Goal: Navigation & Orientation: Find specific page/section

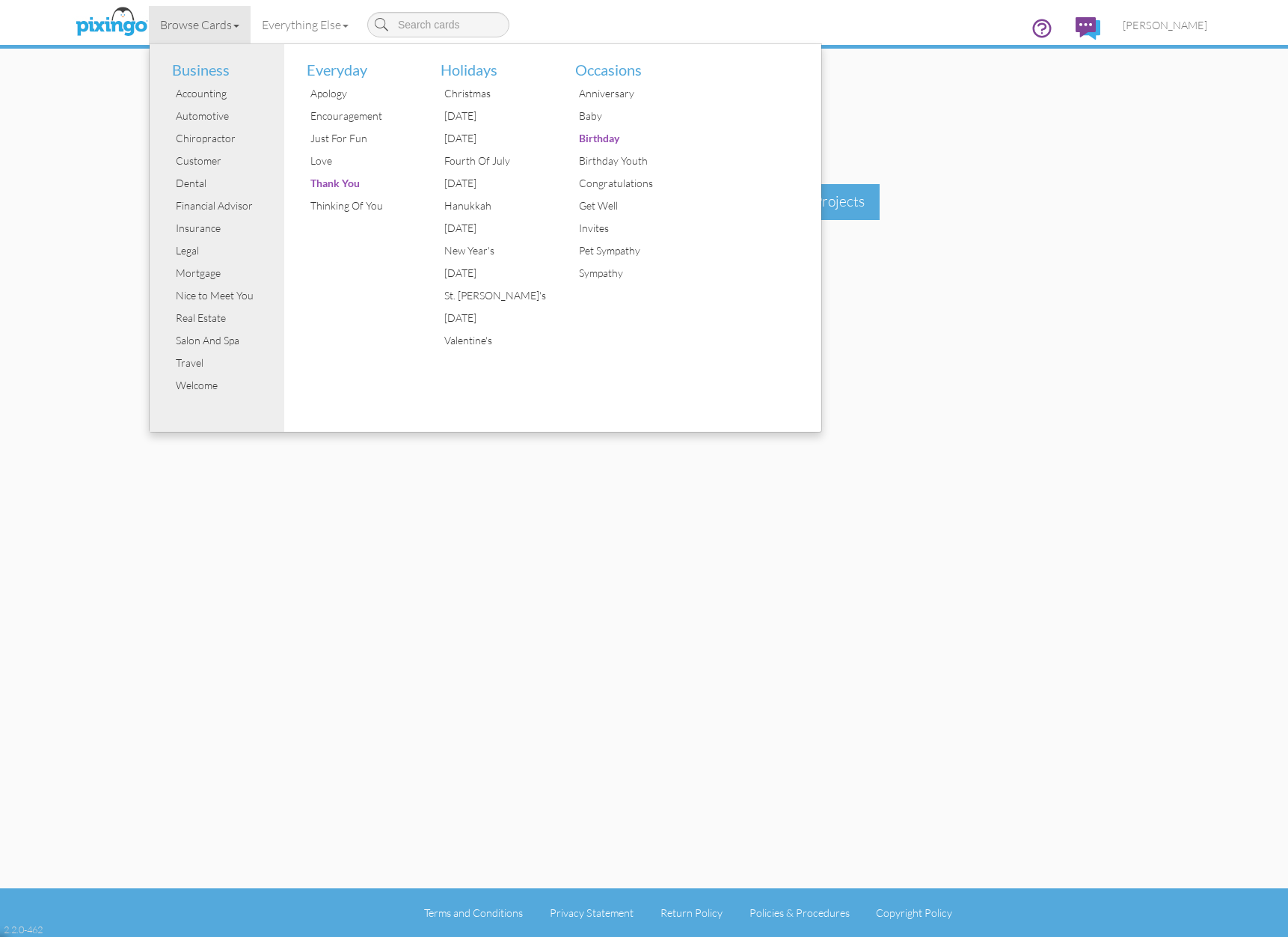
click at [333, 536] on div "THANK YOU FOR PRACTICING THE ART OF KINDNESS Where do you want to go next? Dash…" at bounding box center [644, 444] width 1149 height 888
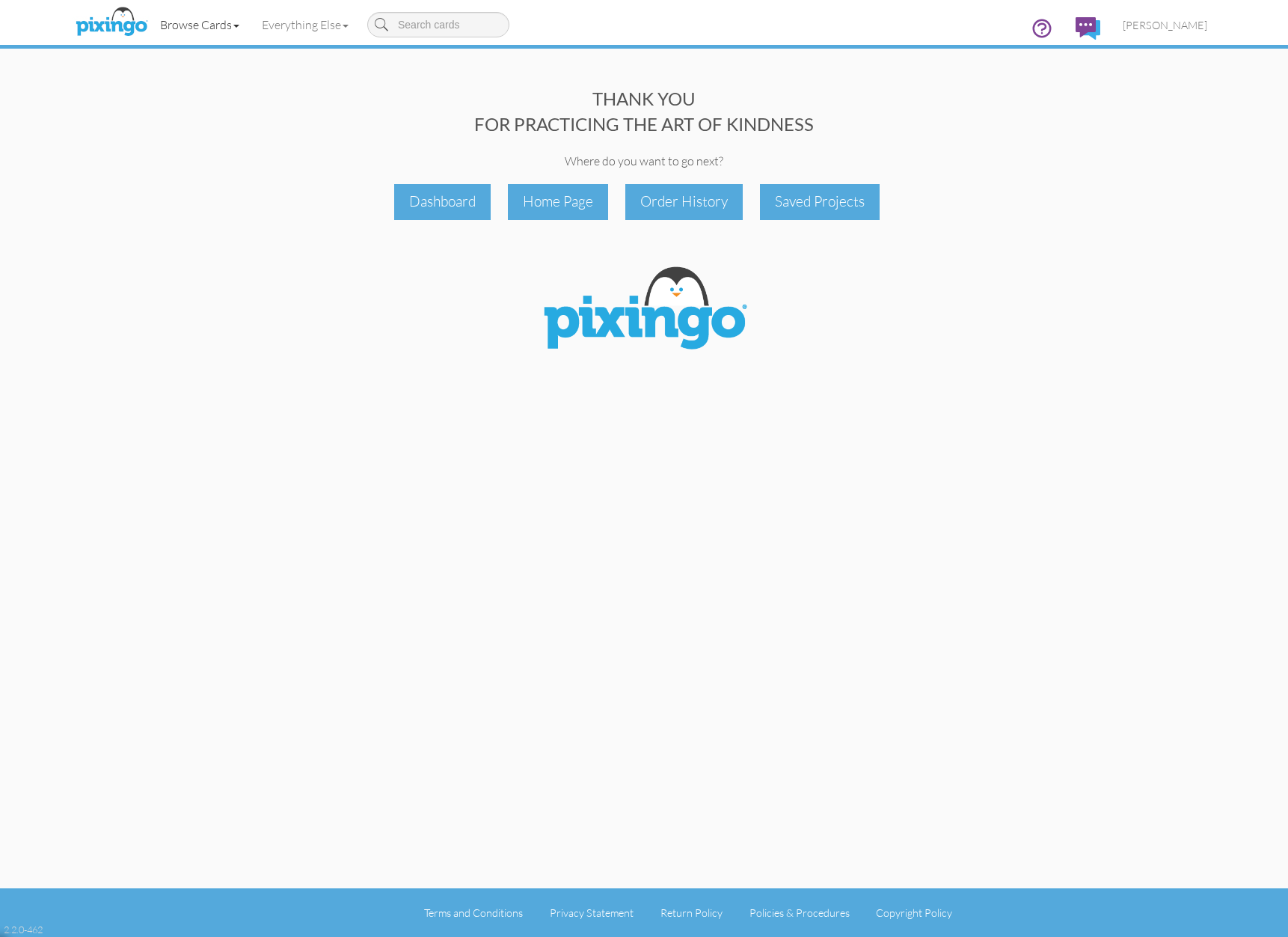
click at [216, 25] on link "Browse Cards" at bounding box center [199, 24] width 102 height 37
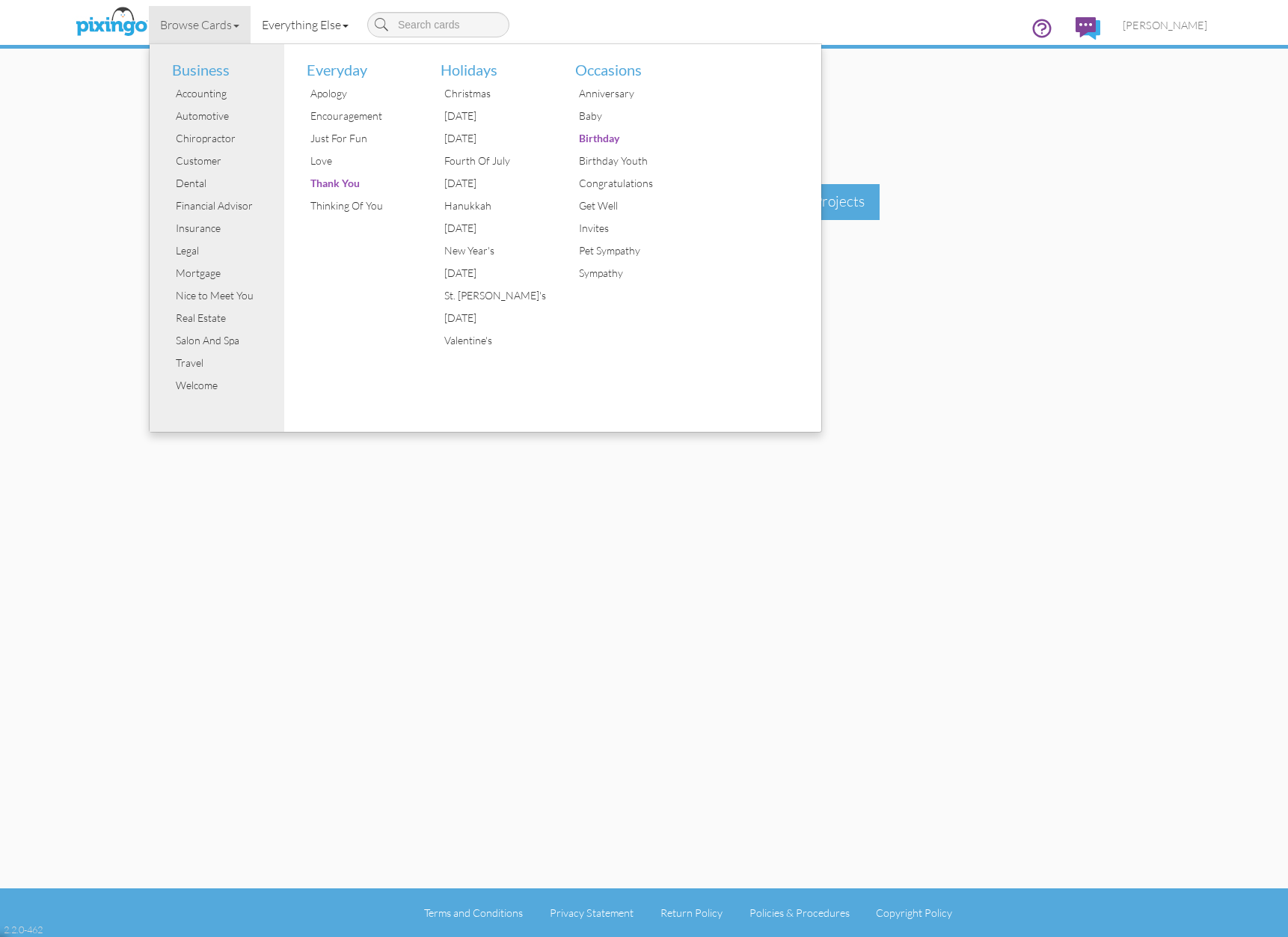
click at [310, 28] on link "Everything Else" at bounding box center [304, 24] width 109 height 37
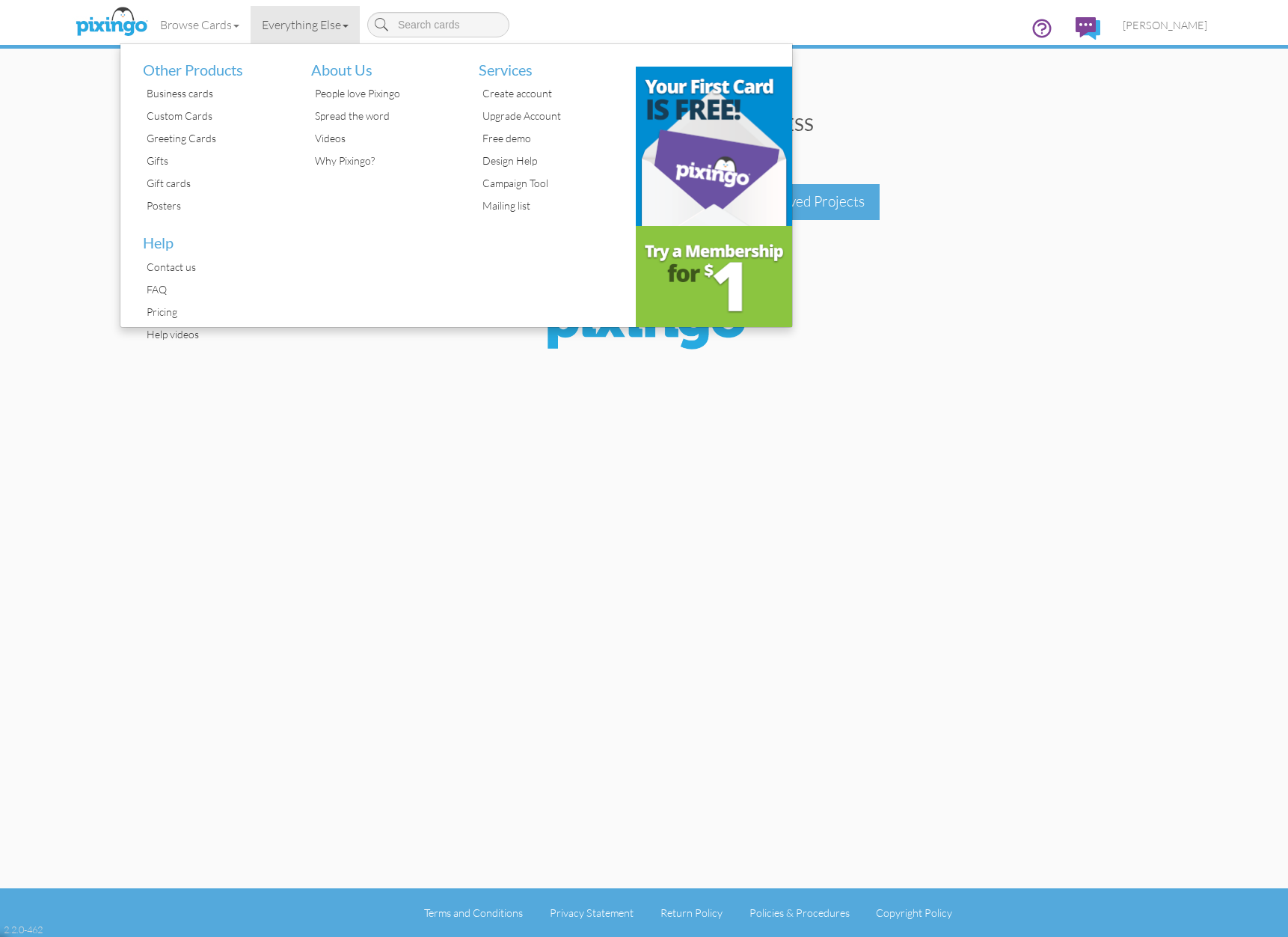
click at [119, 27] on img at bounding box center [111, 22] width 79 height 37
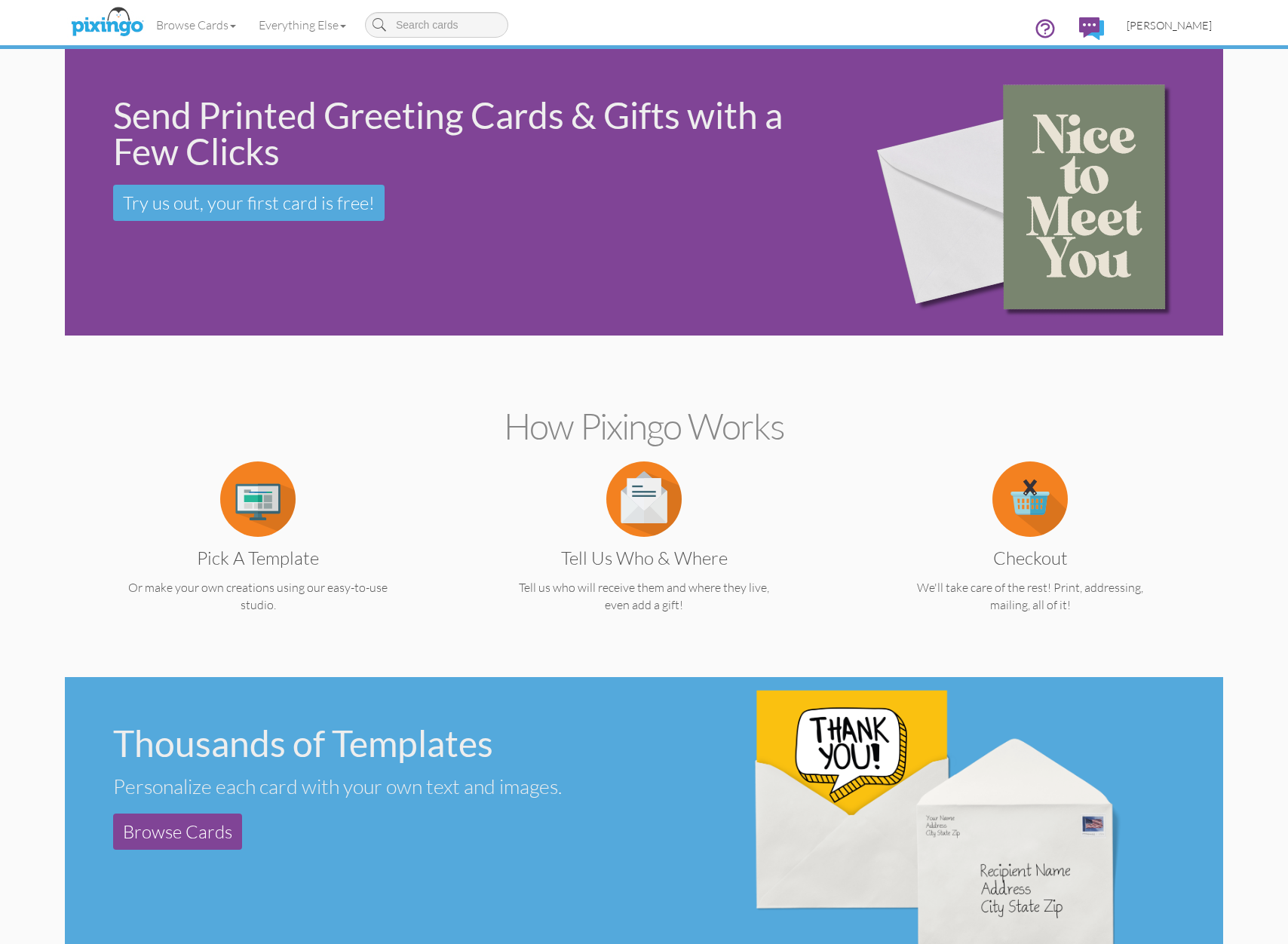
click at [1183, 28] on span "[PERSON_NAME]" at bounding box center [1168, 25] width 85 height 13
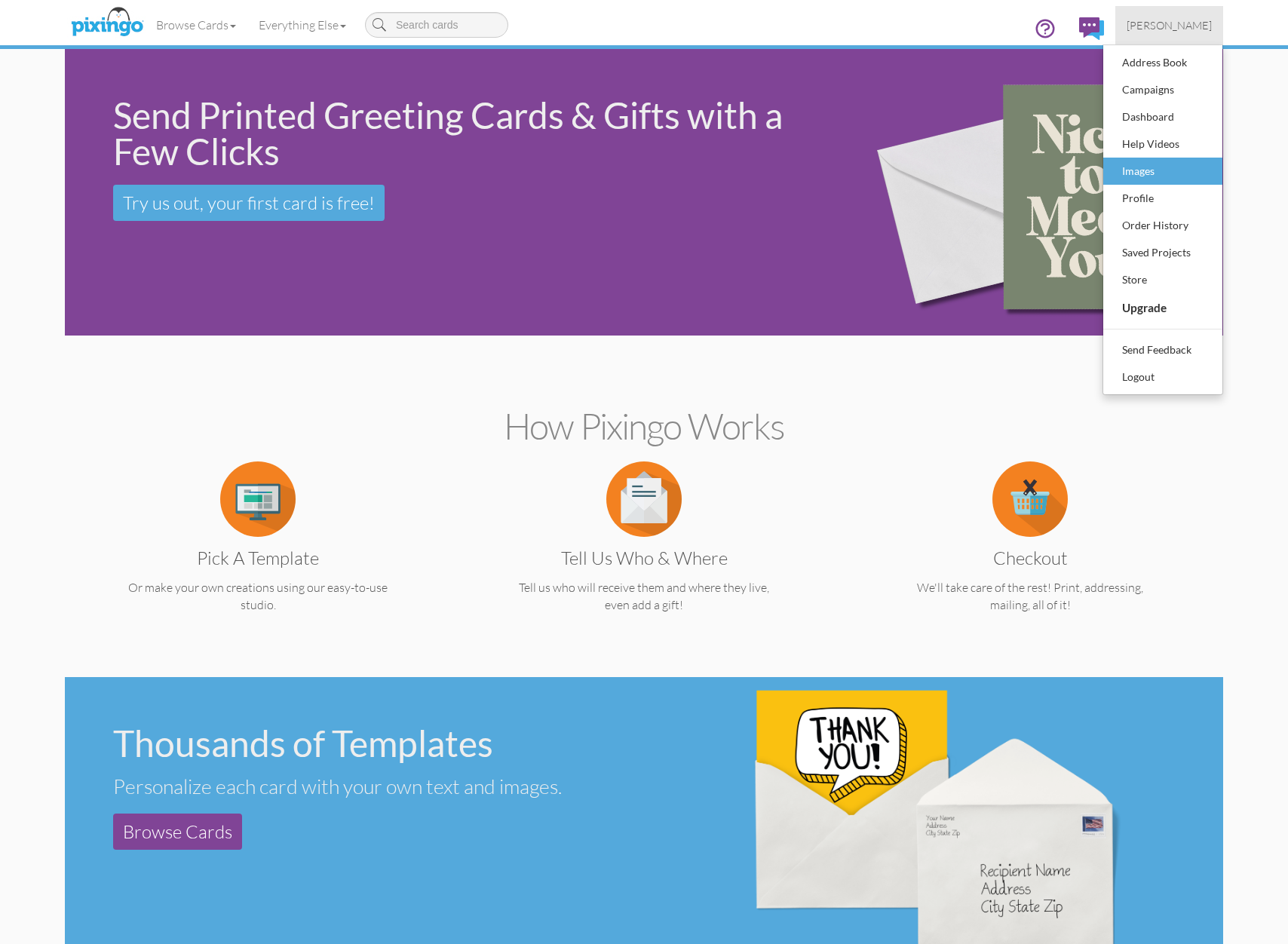
click at [1156, 174] on div "Images" at bounding box center [1163, 171] width 89 height 23
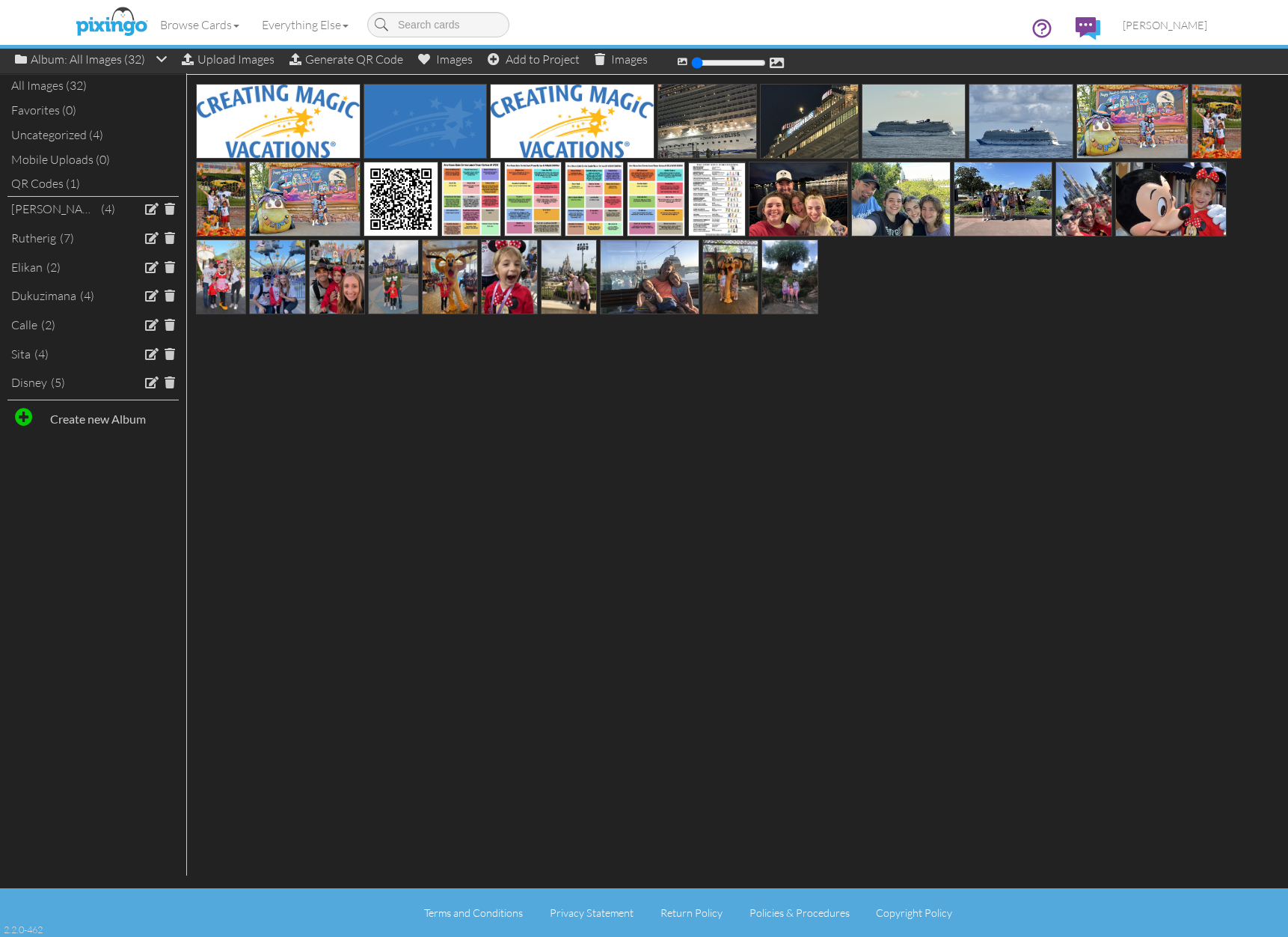
click at [31, 408] on span at bounding box center [23, 416] width 18 height 18
type input "[US_STATE] Cruise/Cruisetour"
click at [32, 404] on div "[US_STATE] Cruise/Cruisetour" at bounding box center [54, 412] width 86 height 17
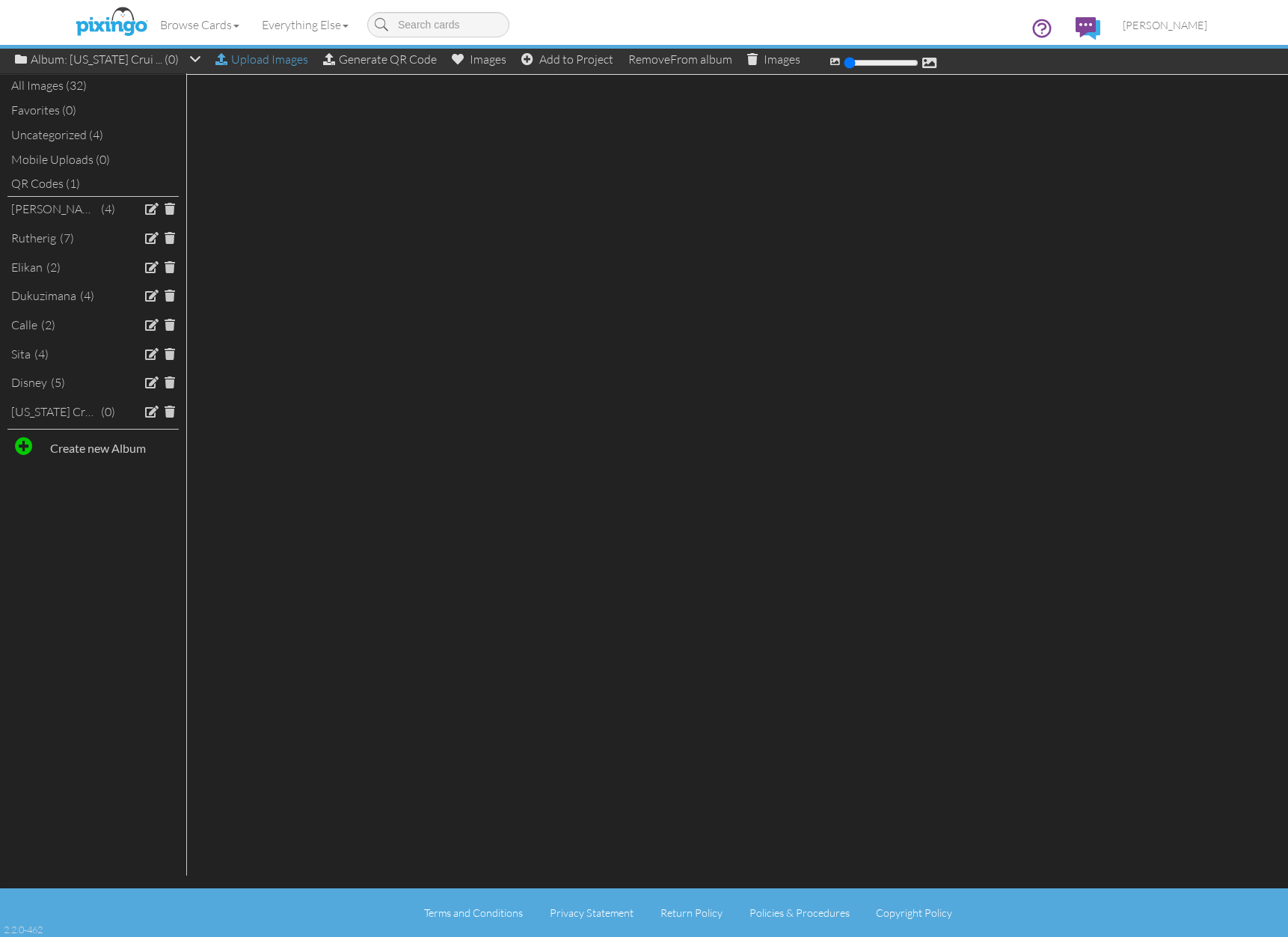
click at [242, 63] on div "Upload Images" at bounding box center [262, 59] width 92 height 21
click at [70, 85] on div "All Images (32)" at bounding box center [92, 85] width 171 height 24
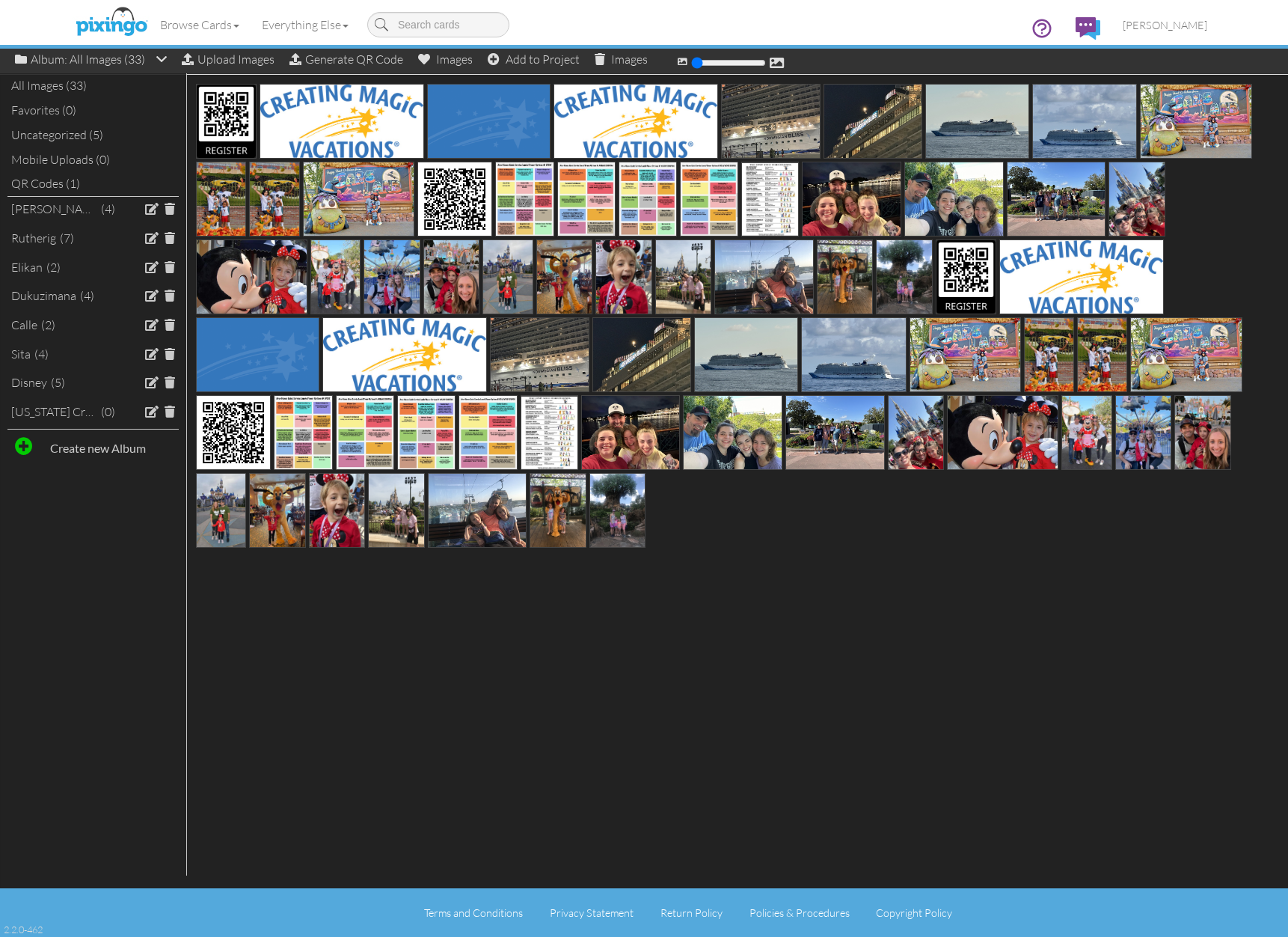
click at [57, 176] on div "QR Codes (1)" at bounding box center [92, 183] width 171 height 24
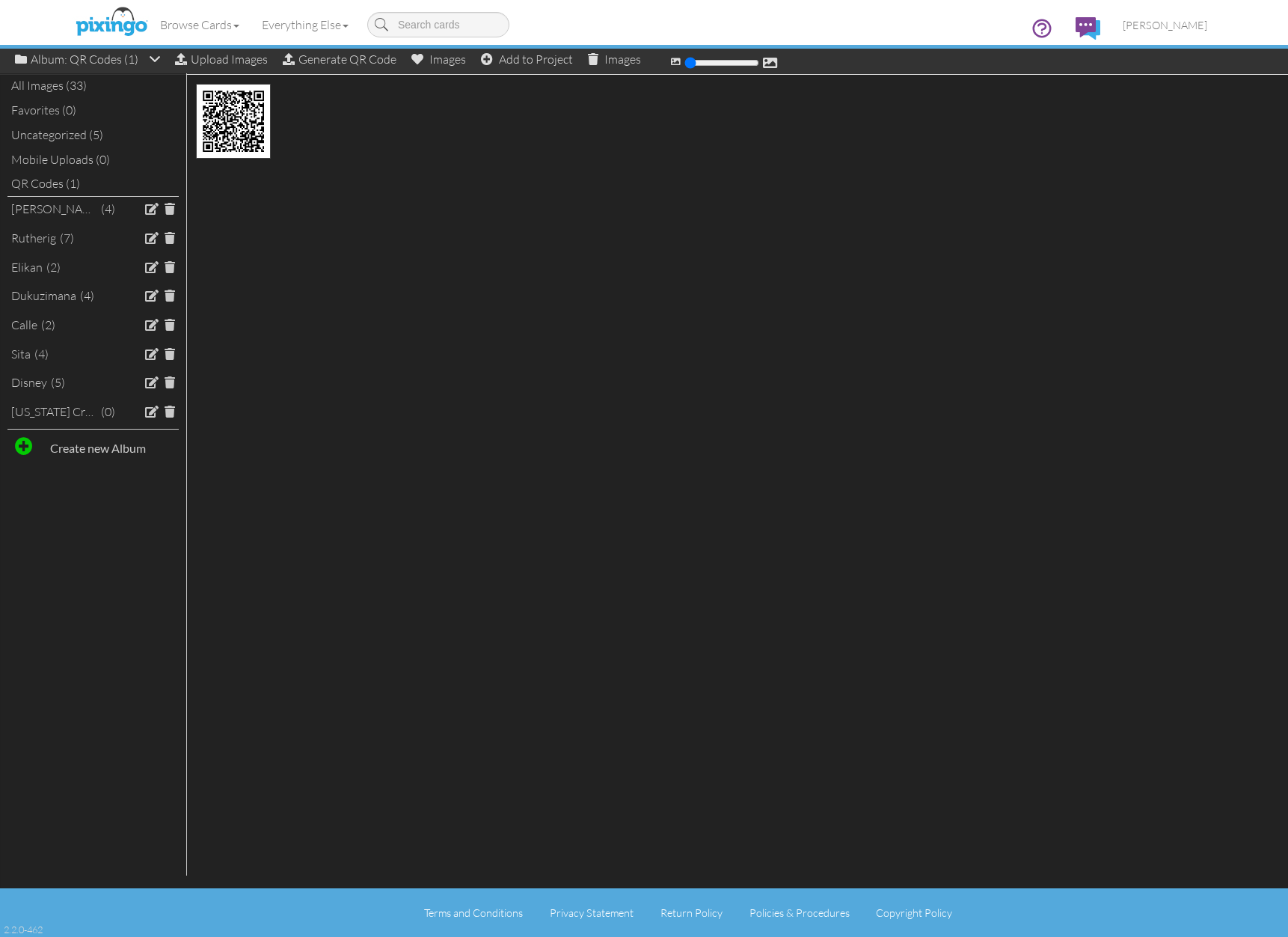
click at [65, 156] on div "Mobile Uploads (0)" at bounding box center [92, 160] width 171 height 24
click at [65, 133] on div "Uncategorized (5)" at bounding box center [92, 135] width 171 height 24
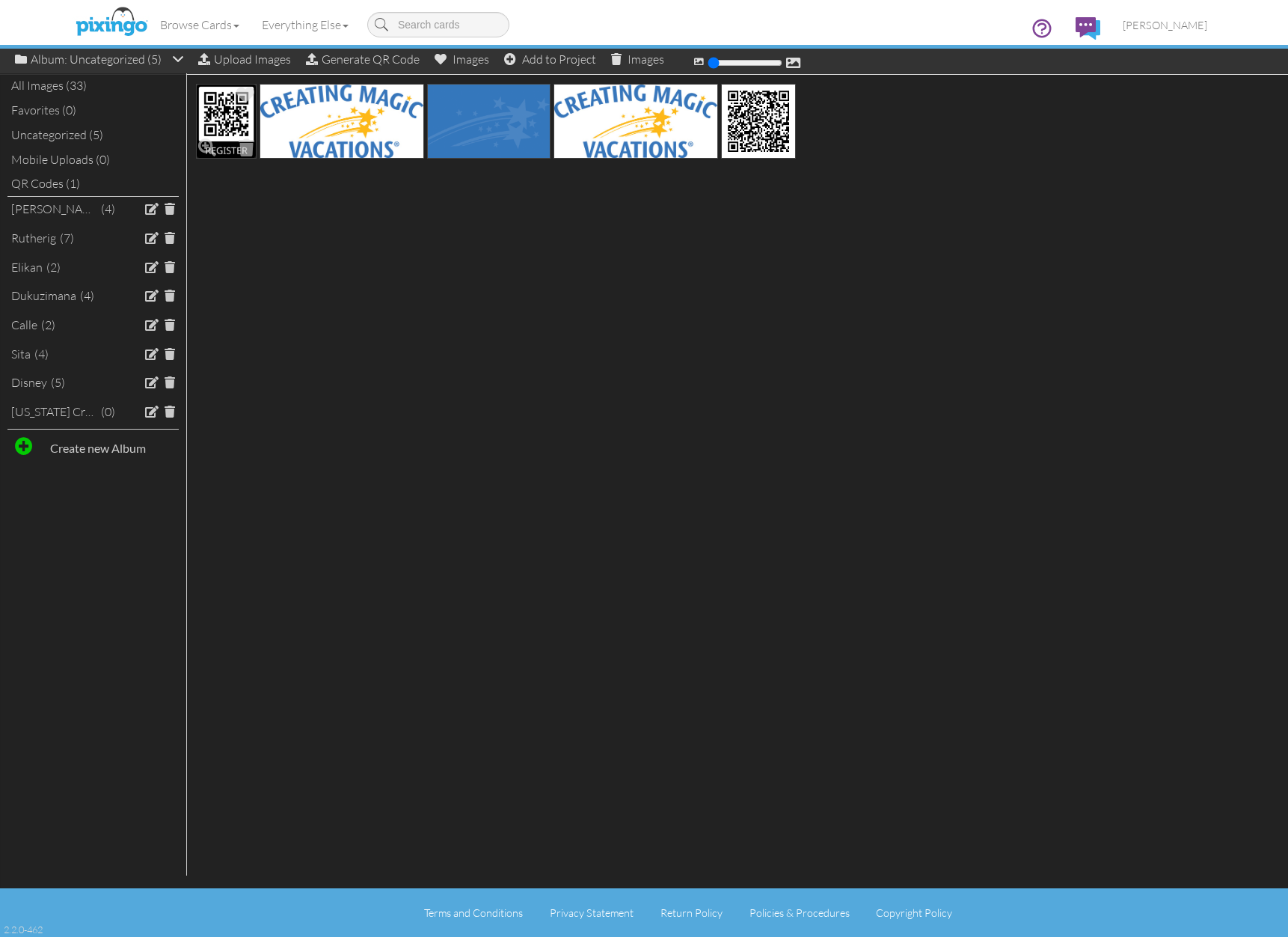
click at [223, 109] on img at bounding box center [226, 121] width 61 height 75
click at [569, 61] on div "(1) Add to Project" at bounding box center [572, 59] width 106 height 21
click at [228, 126] on img at bounding box center [226, 121] width 61 height 75
click at [154, 405] on span at bounding box center [151, 411] width 13 height 12
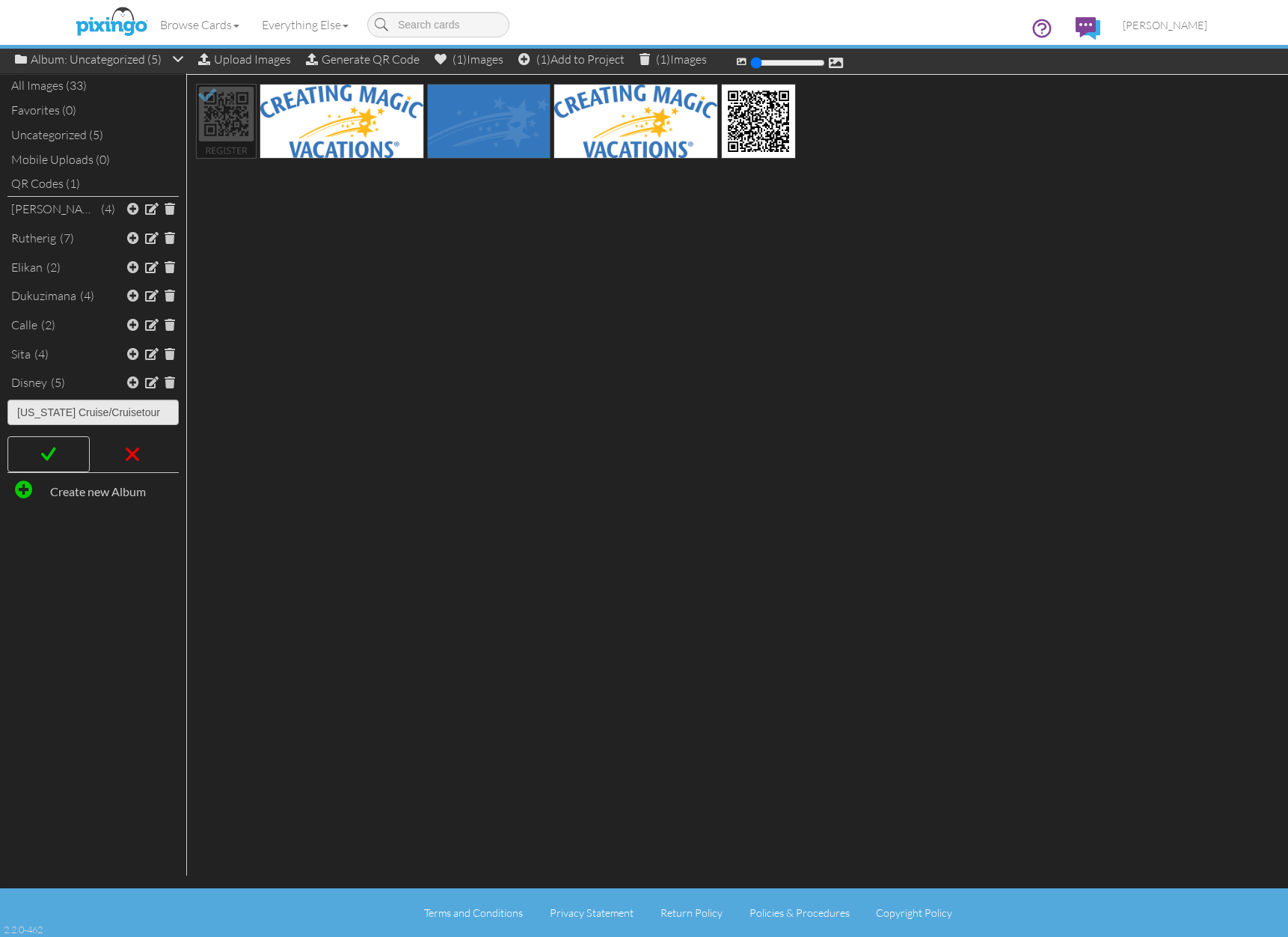
click at [54, 443] on span at bounding box center [49, 454] width 15 height 22
click at [132, 405] on span at bounding box center [133, 411] width 12 height 12
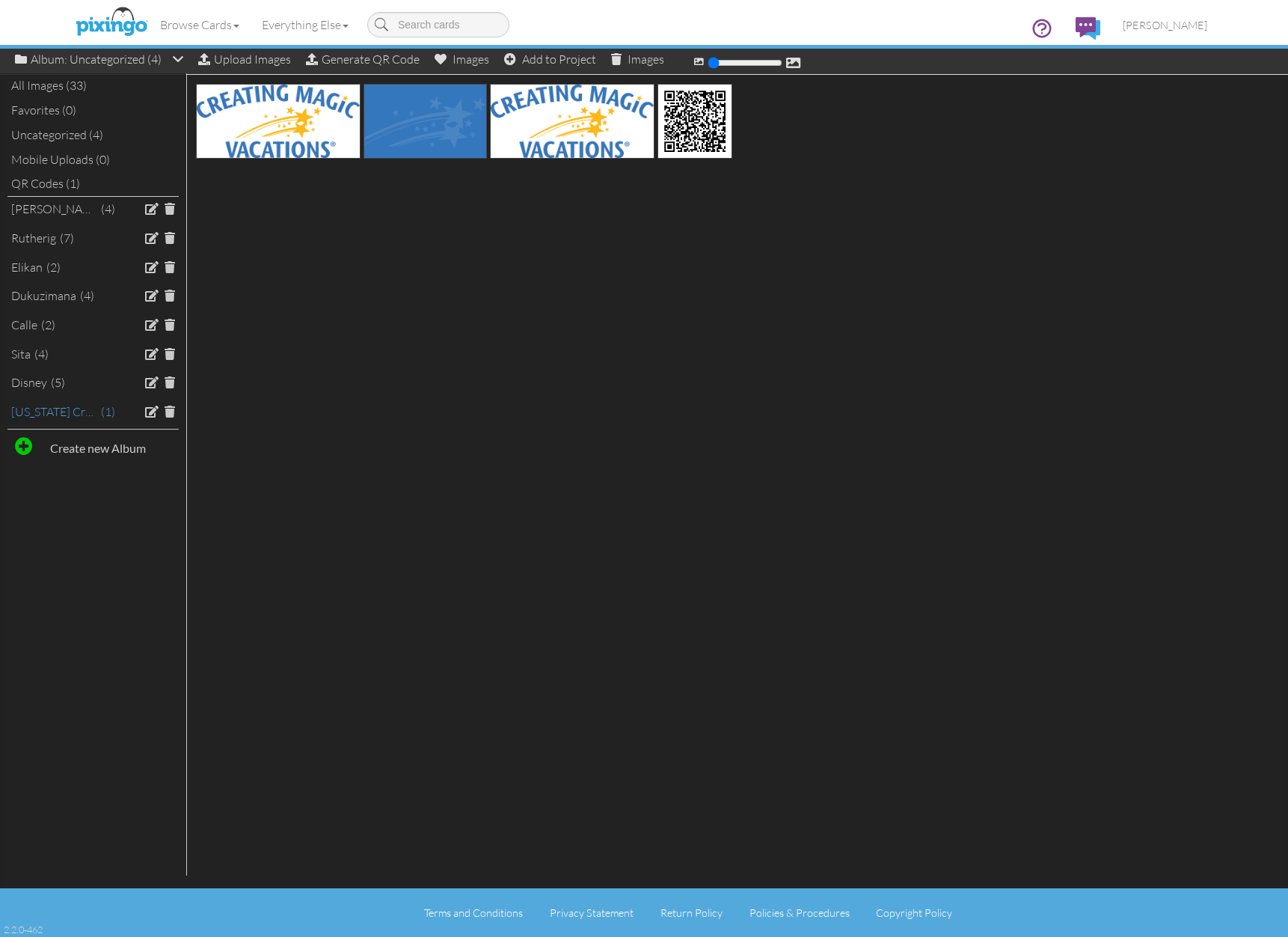
click at [87, 404] on div "[US_STATE] Cruise/Cruisetour" at bounding box center [54, 412] width 86 height 17
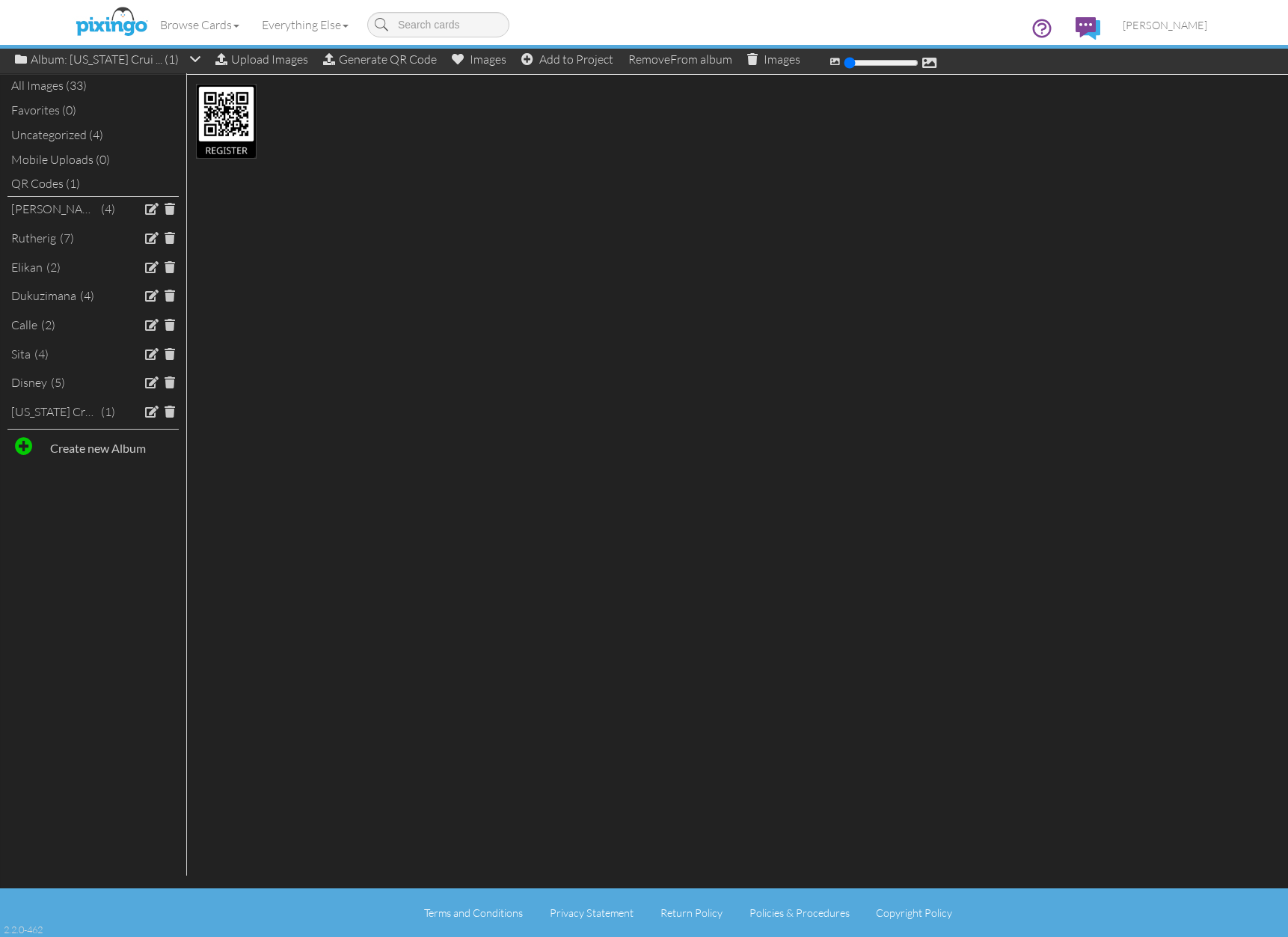
click at [73, 127] on div "Uncategorized (4)" at bounding box center [92, 135] width 171 height 24
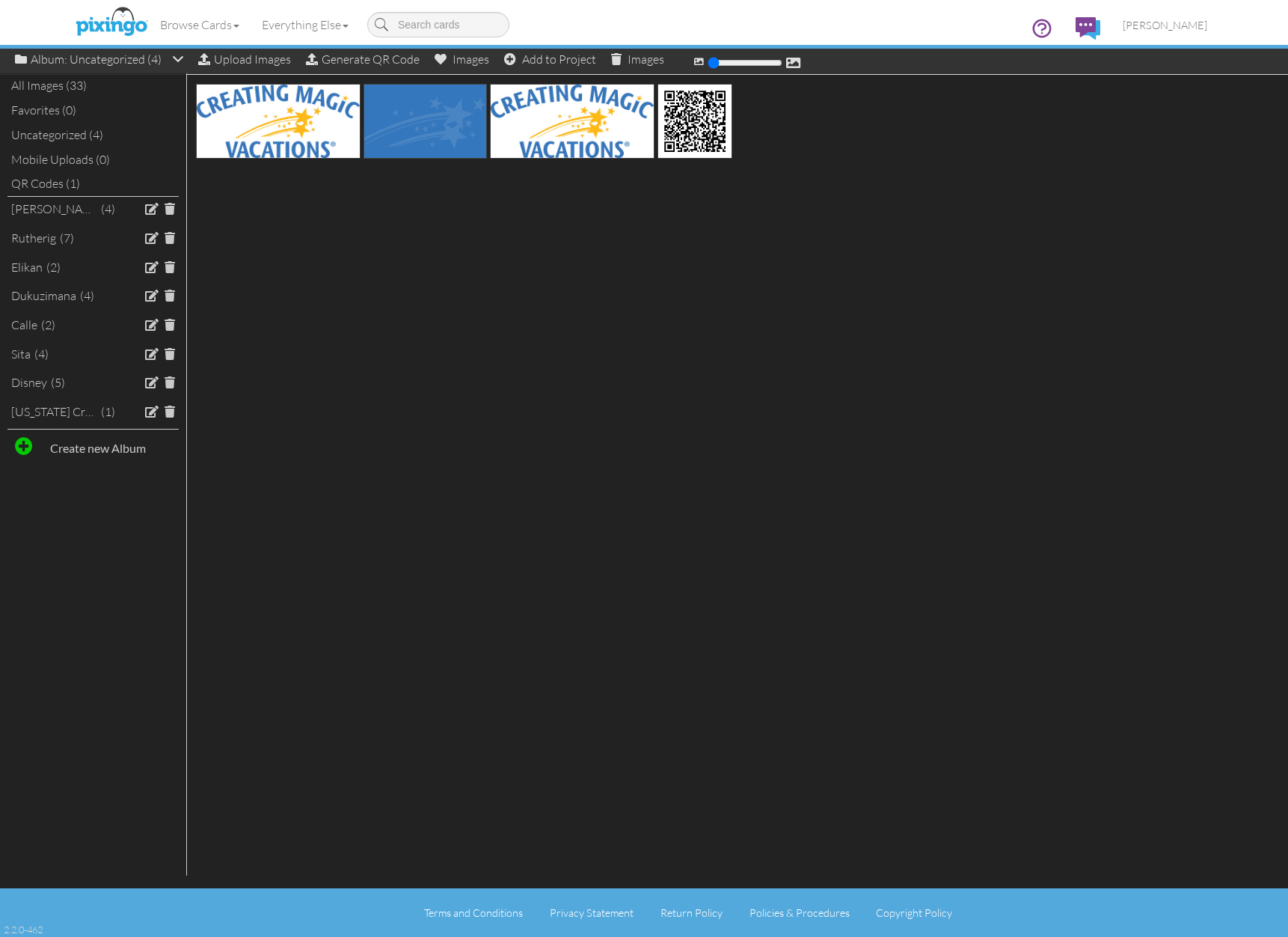
click at [26, 437] on span at bounding box center [23, 446] width 18 height 18
type input "CMV"
click at [418, 112] on img at bounding box center [425, 121] width 123 height 75
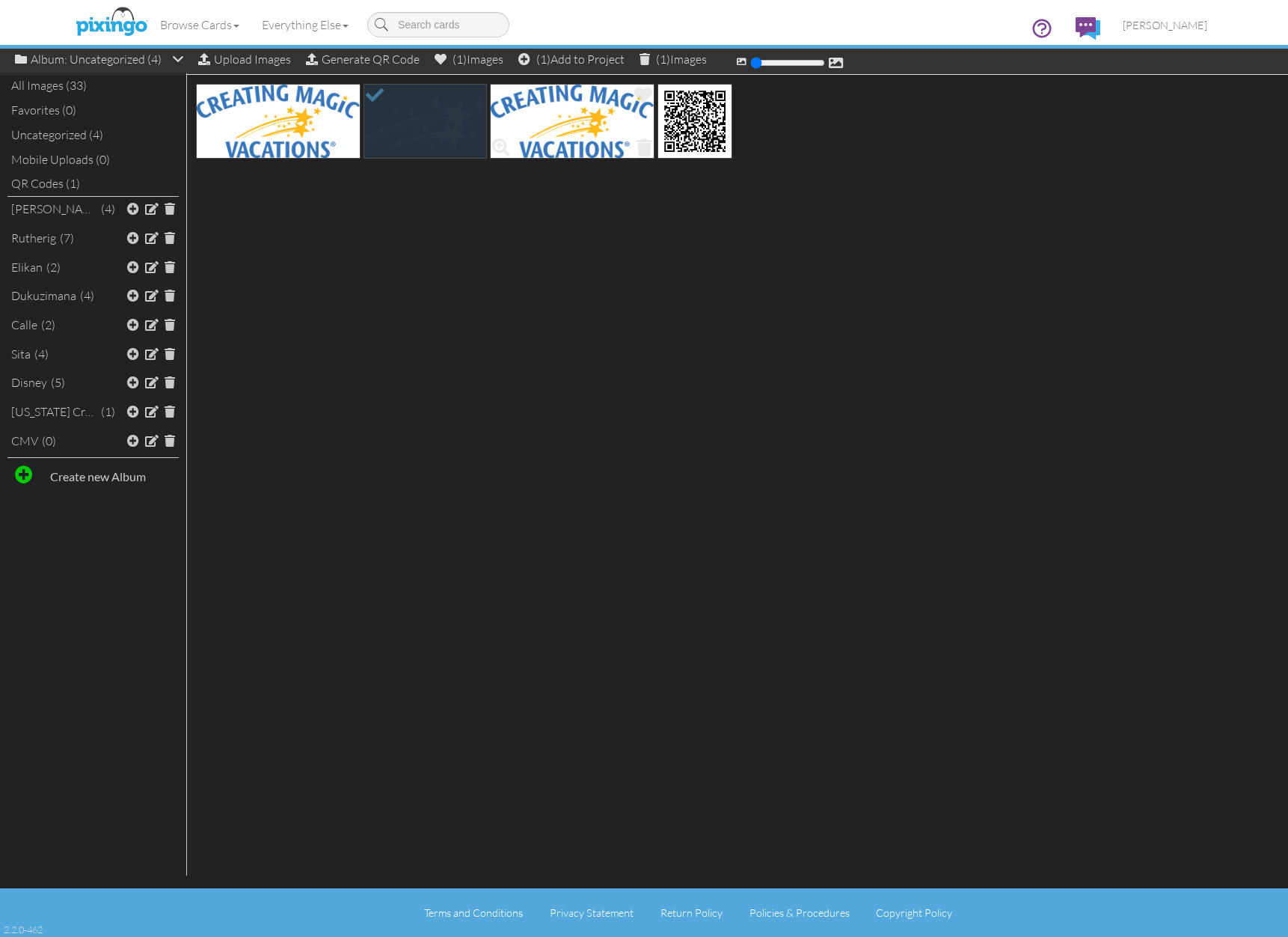
click at [559, 111] on img at bounding box center [573, 121] width 164 height 75
click at [136, 434] on span at bounding box center [133, 440] width 12 height 12
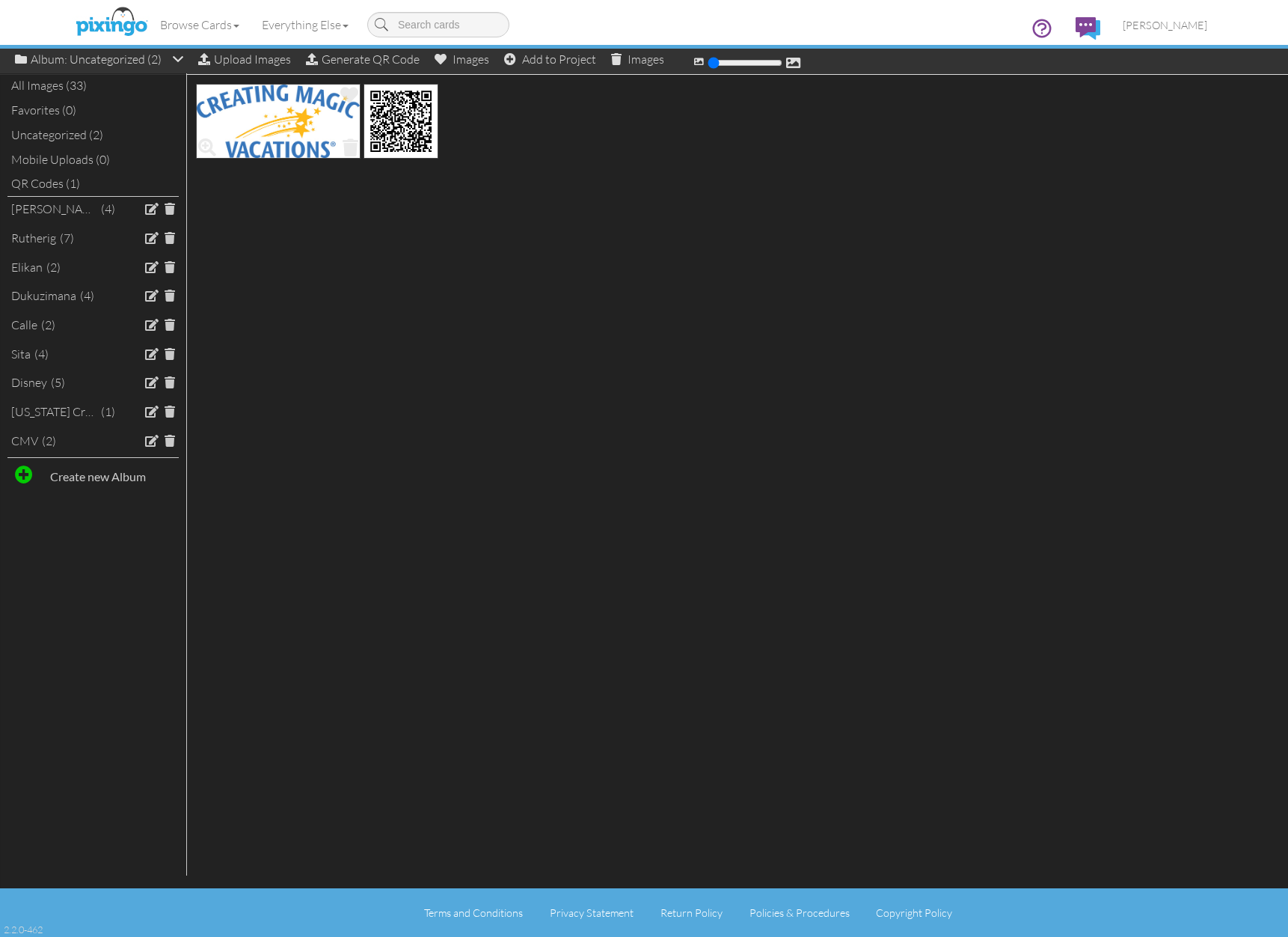
click at [262, 98] on img at bounding box center [278, 121] width 164 height 75
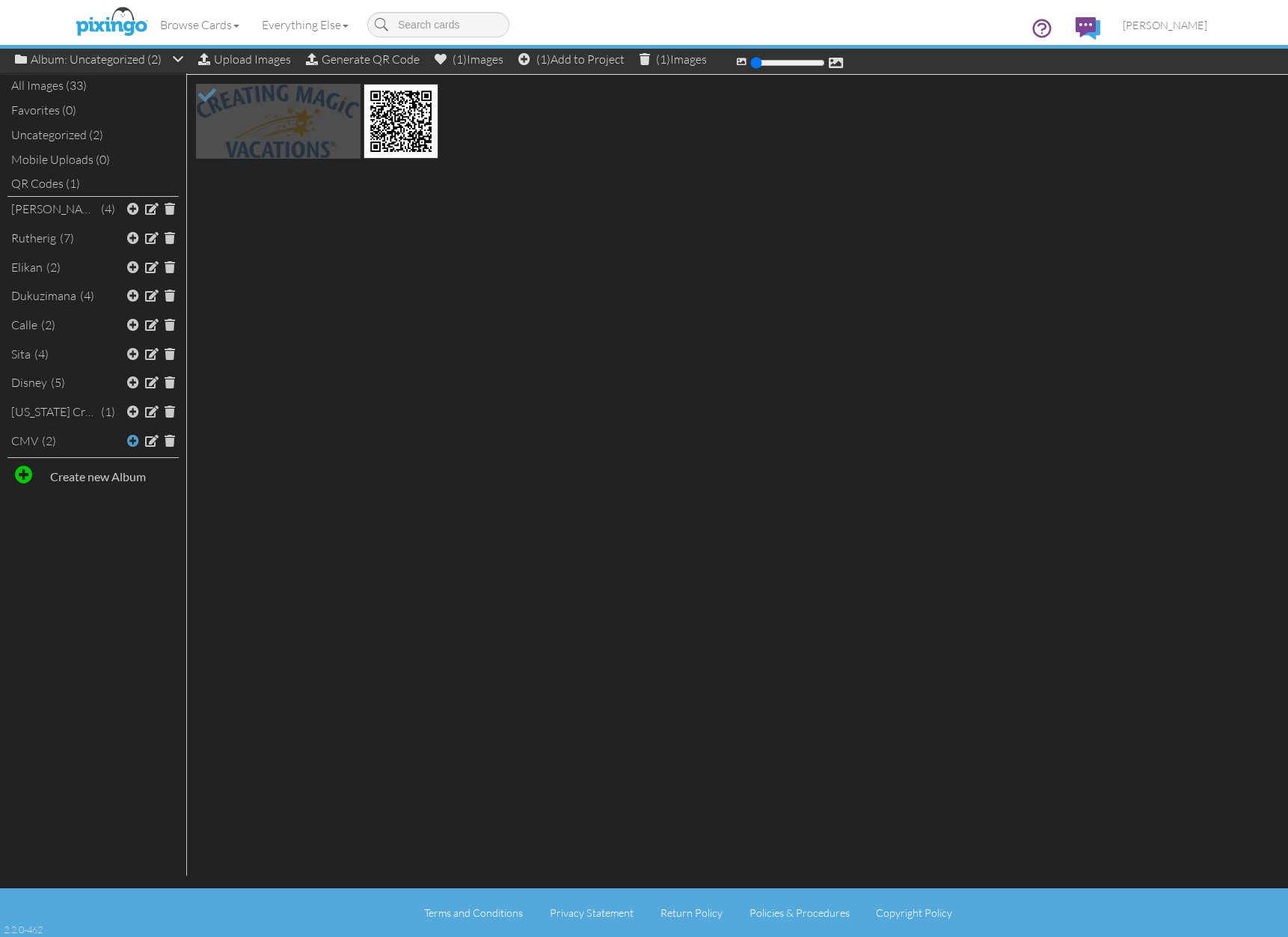
click at [134, 434] on span at bounding box center [133, 440] width 12 height 12
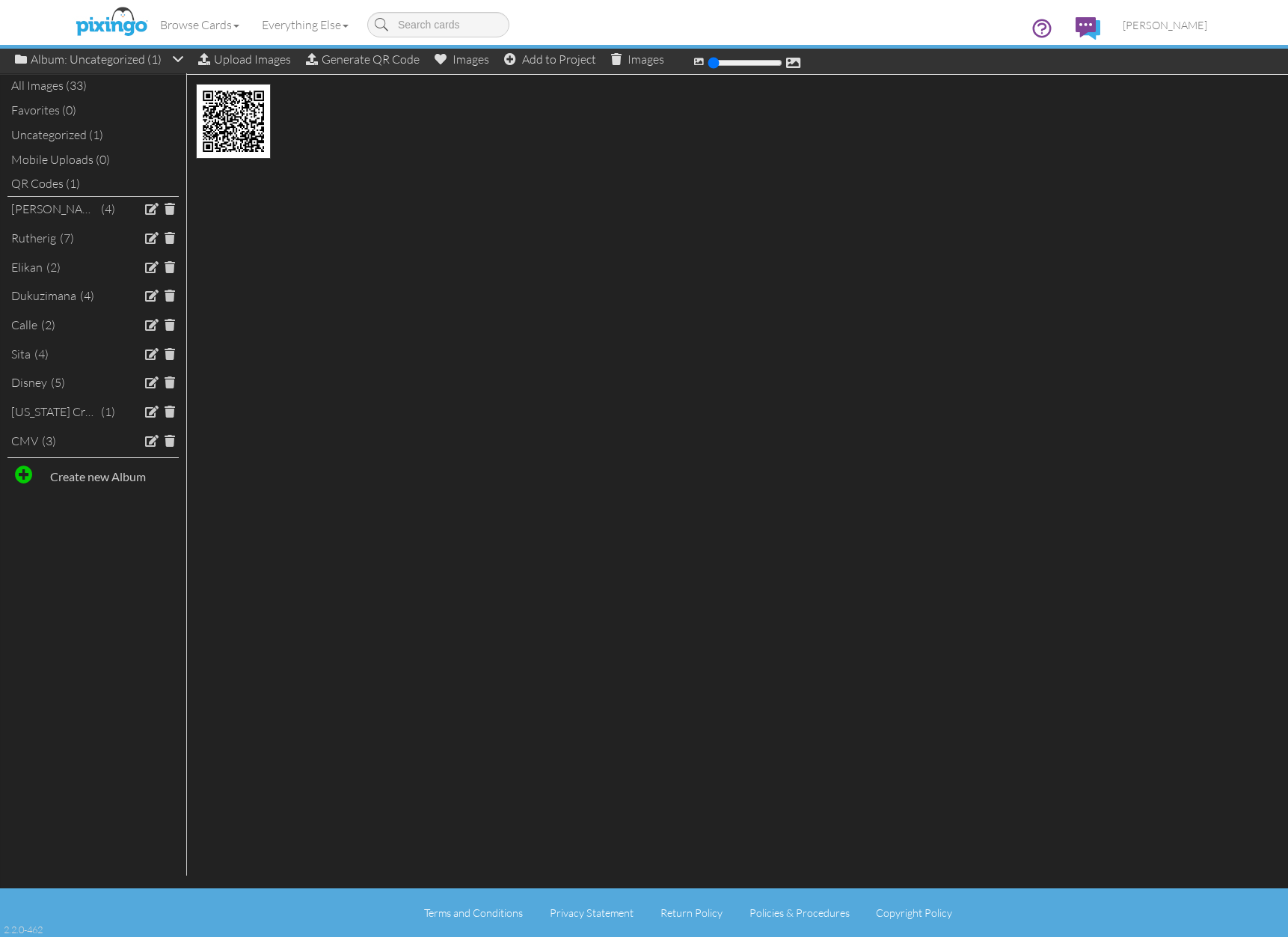
click at [59, 88] on div "All Images (33)" at bounding box center [92, 85] width 171 height 24
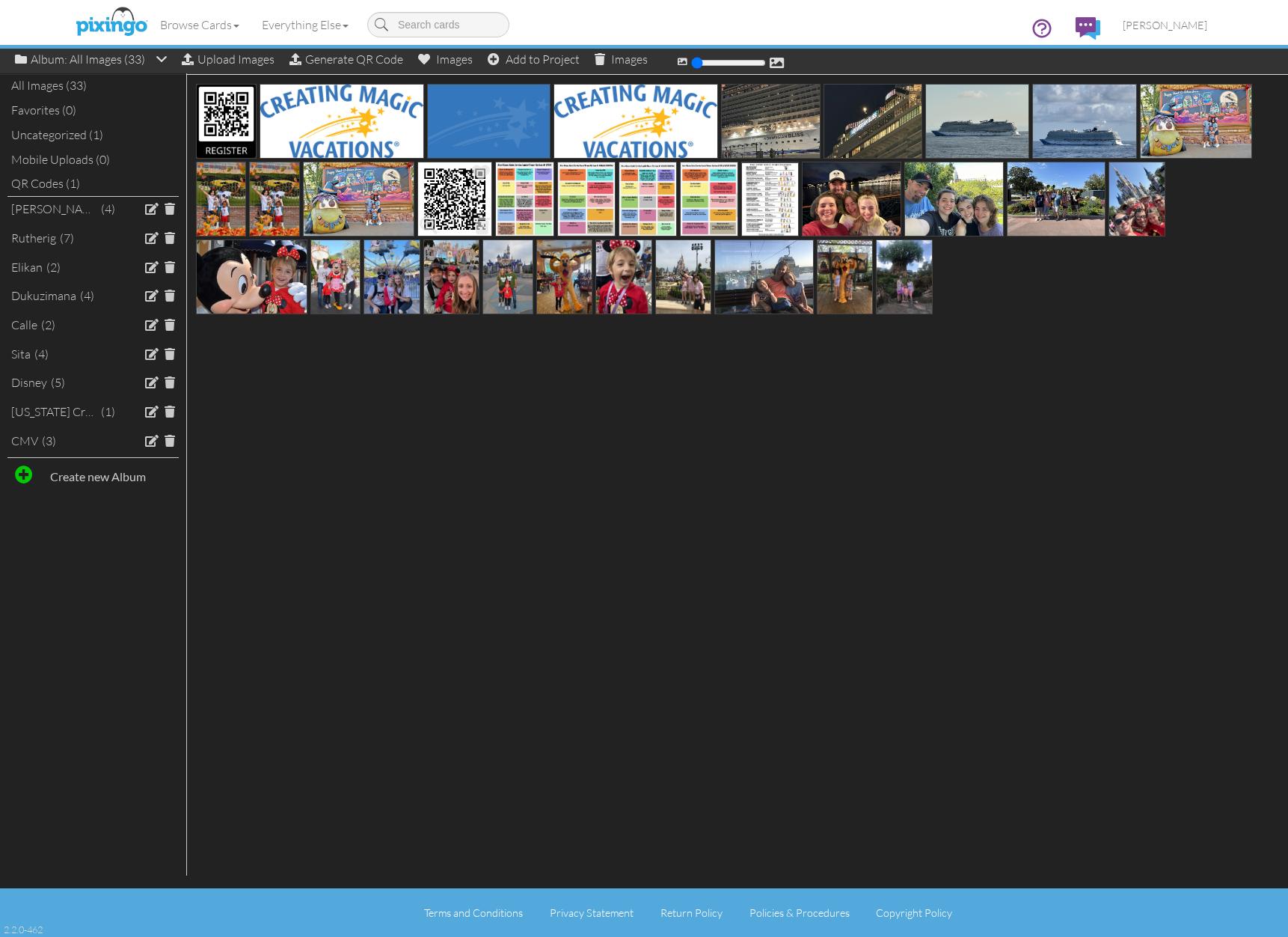
click at [460, 206] on img at bounding box center [455, 199] width 75 height 75
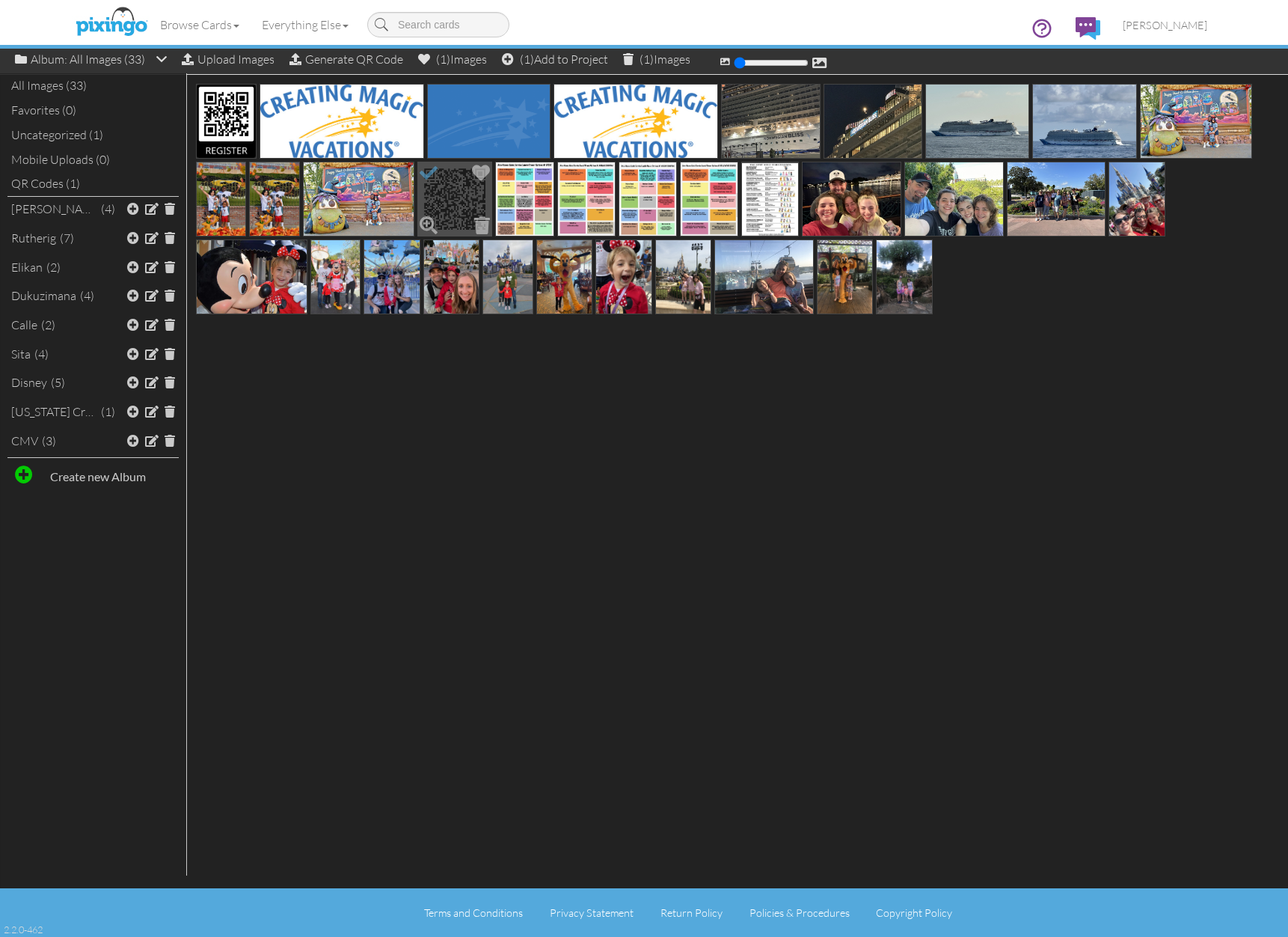
click at [460, 206] on img at bounding box center [455, 199] width 75 height 75
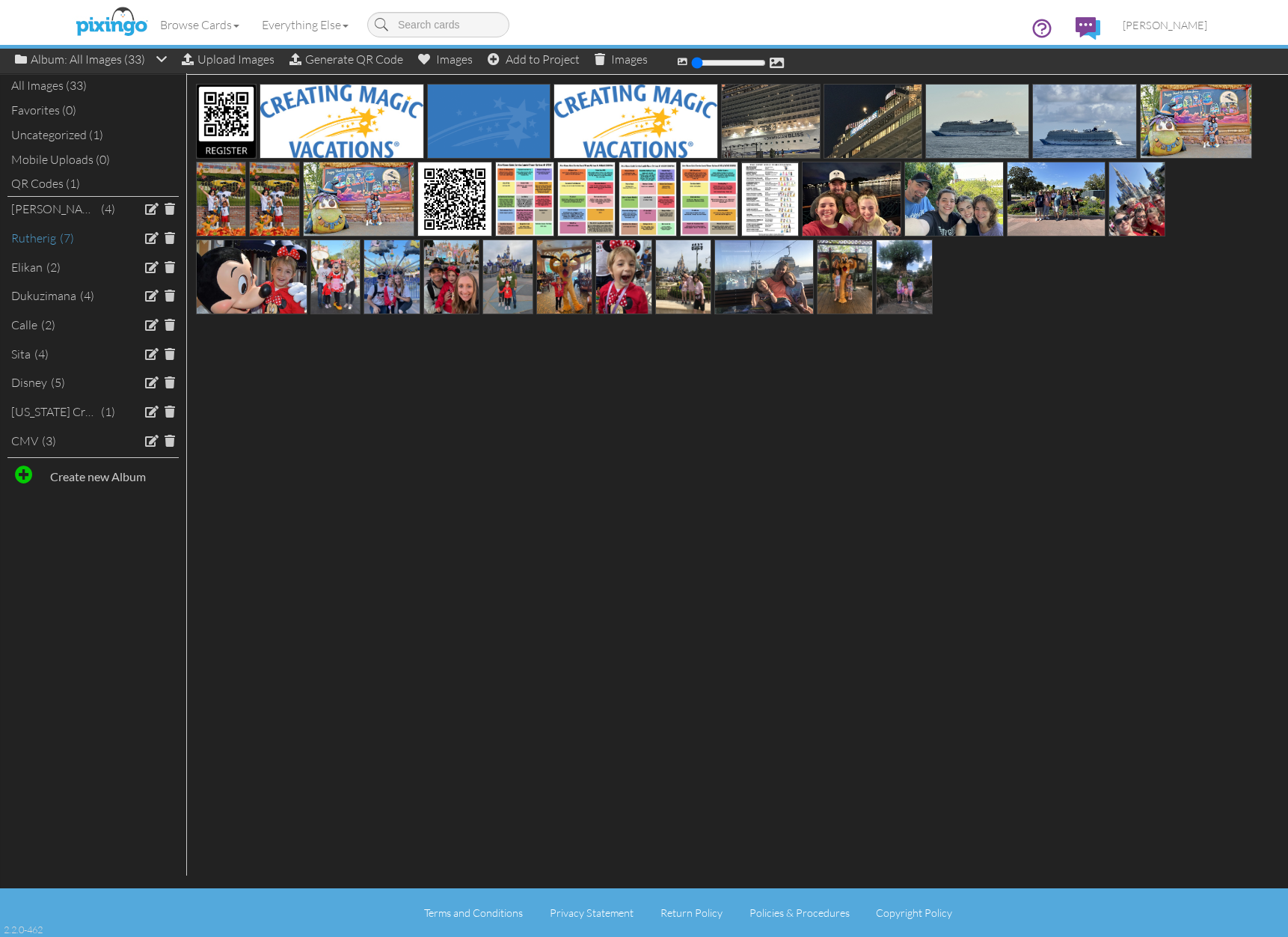
click at [52, 239] on div "Rutherig" at bounding box center [34, 238] width 45 height 17
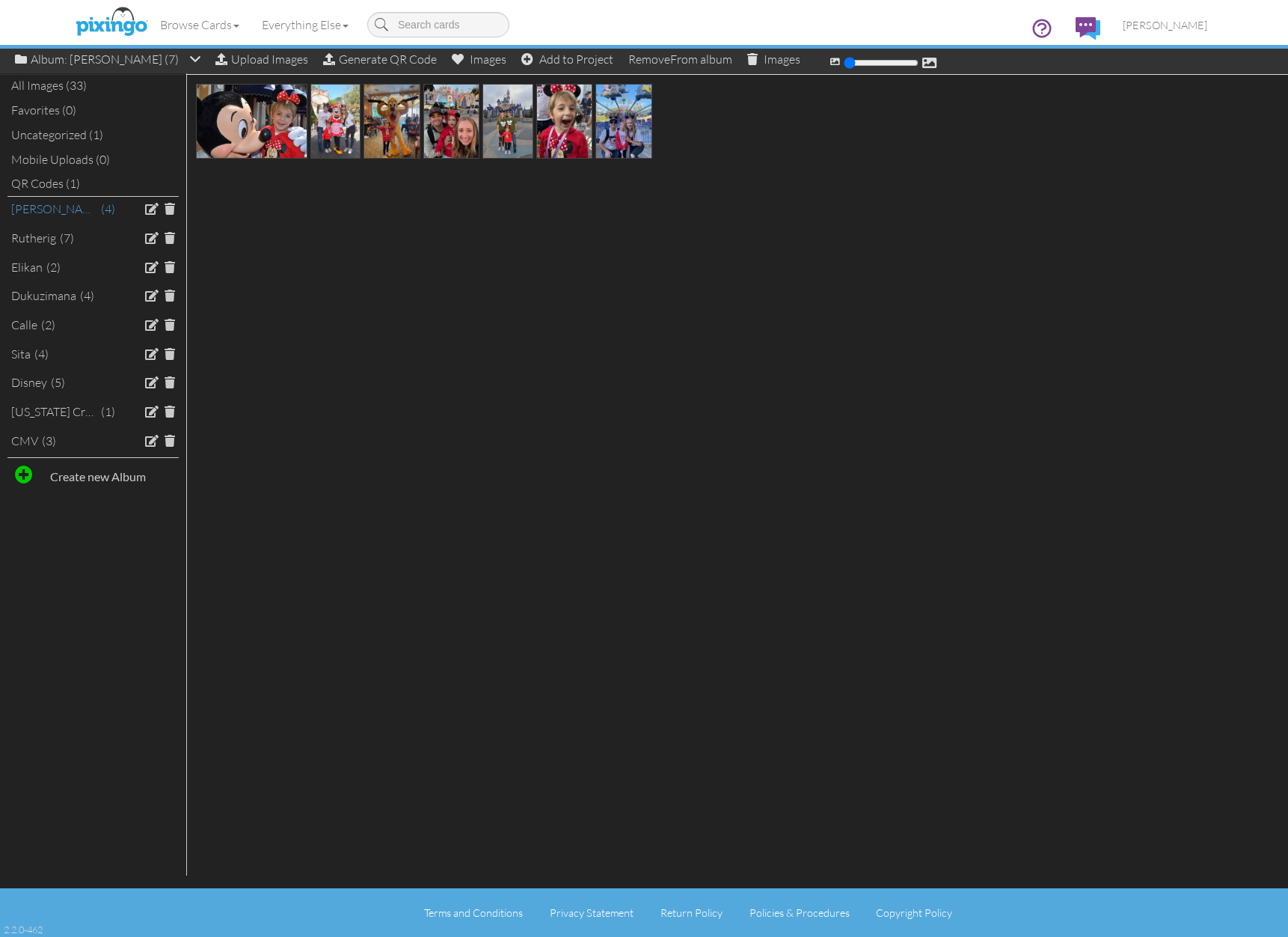
click at [101, 201] on div "(4)" at bounding box center [107, 209] width 14 height 17
click at [47, 207] on div "[PERSON_NAME] (4)" at bounding box center [63, 211] width 104 height 21
click at [28, 208] on div "[PERSON_NAME]" at bounding box center [54, 209] width 86 height 17
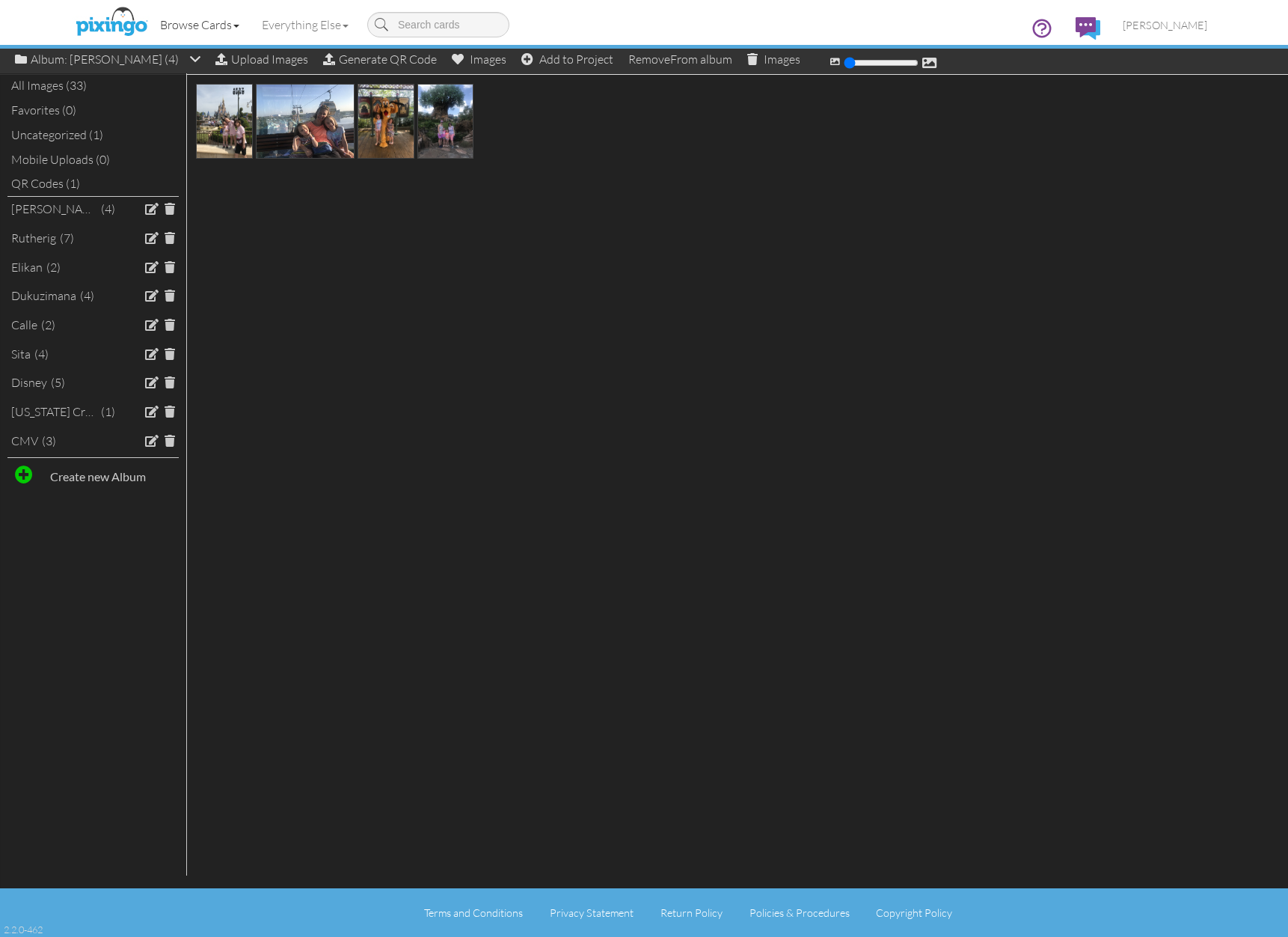
click at [209, 20] on link "Browse Cards" at bounding box center [199, 24] width 102 height 37
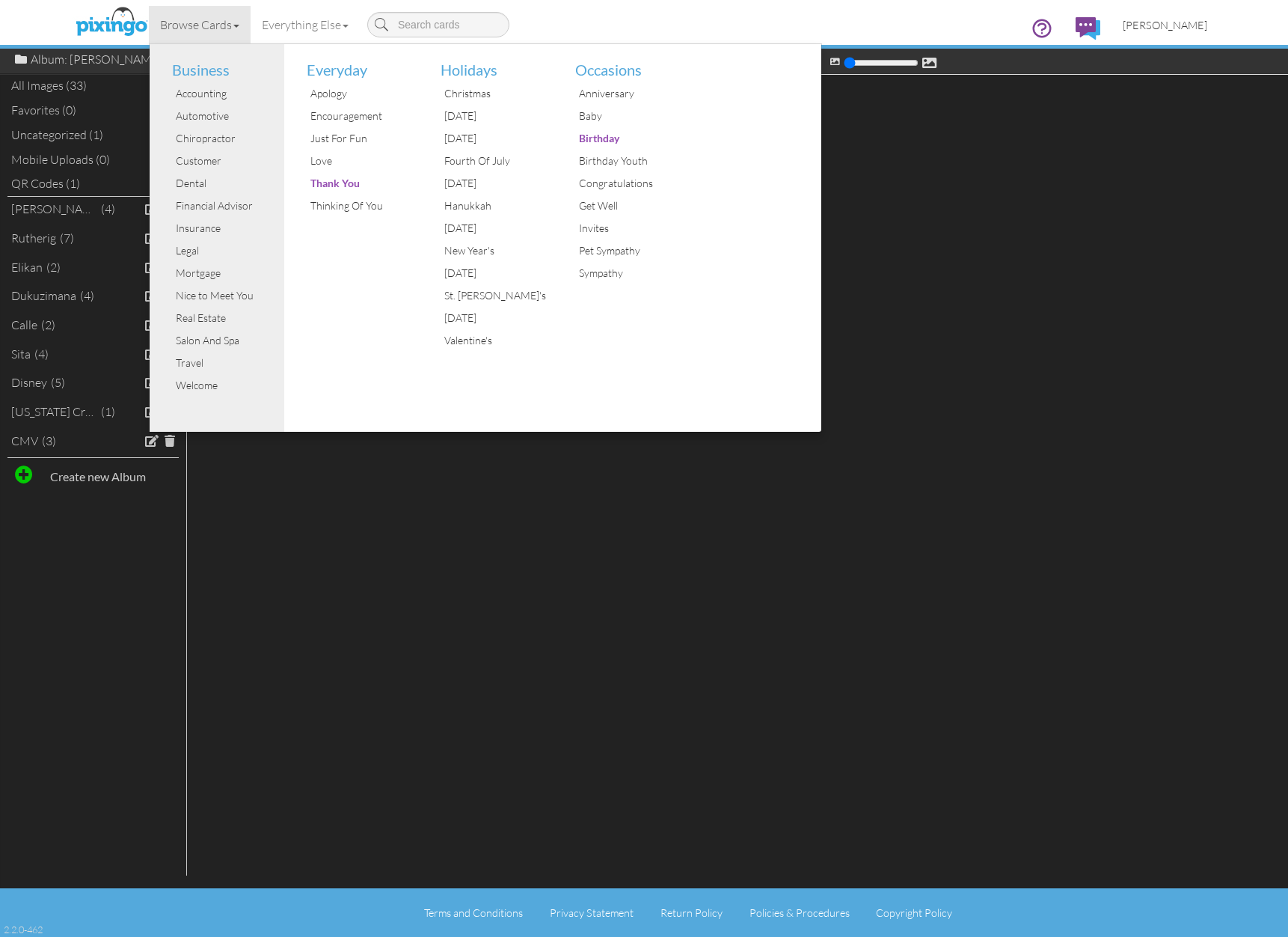
click at [1204, 32] on link "[PERSON_NAME]" at bounding box center [1165, 24] width 107 height 38
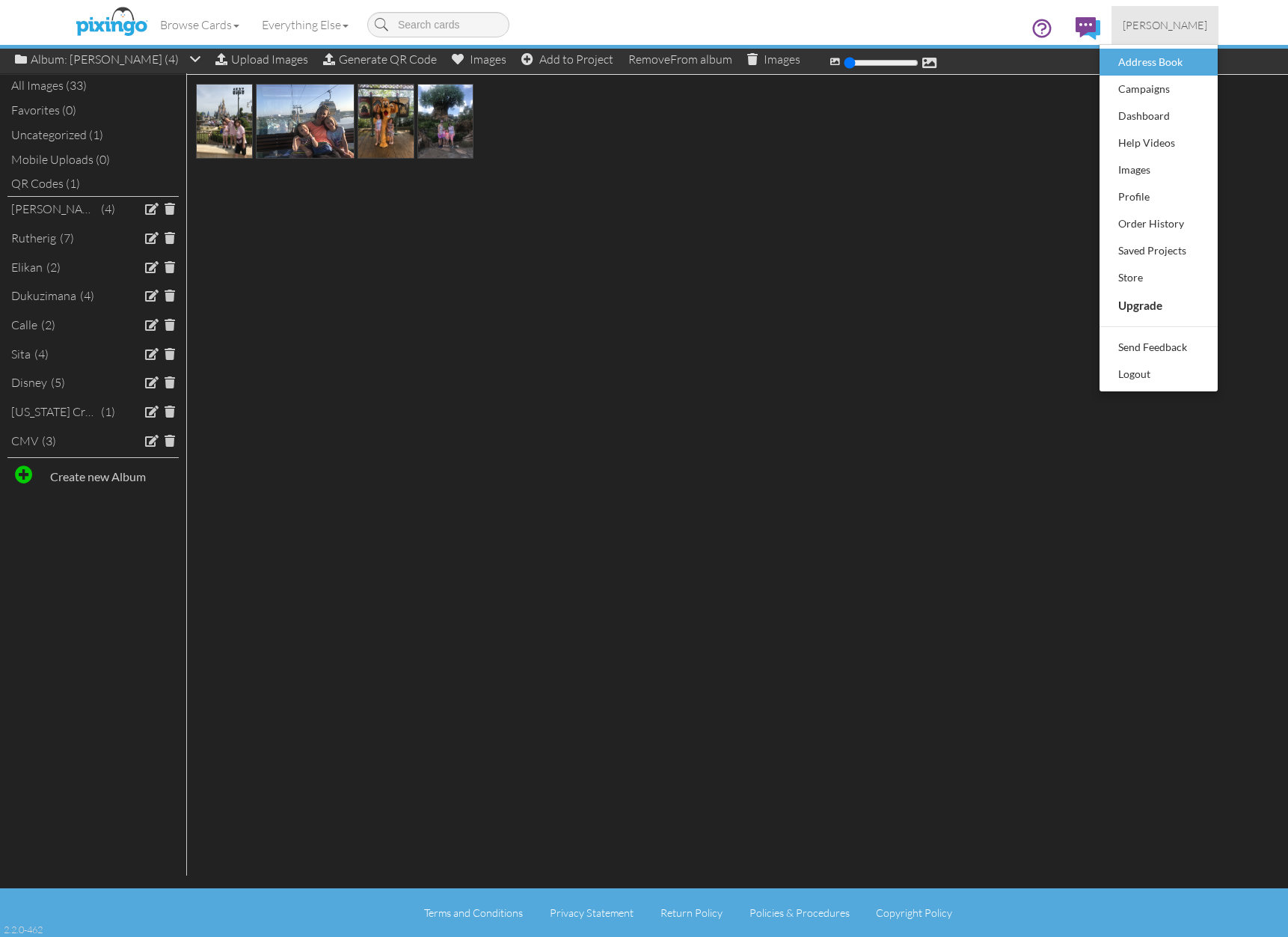
click at [1161, 55] on div "Address Book" at bounding box center [1158, 62] width 88 height 22
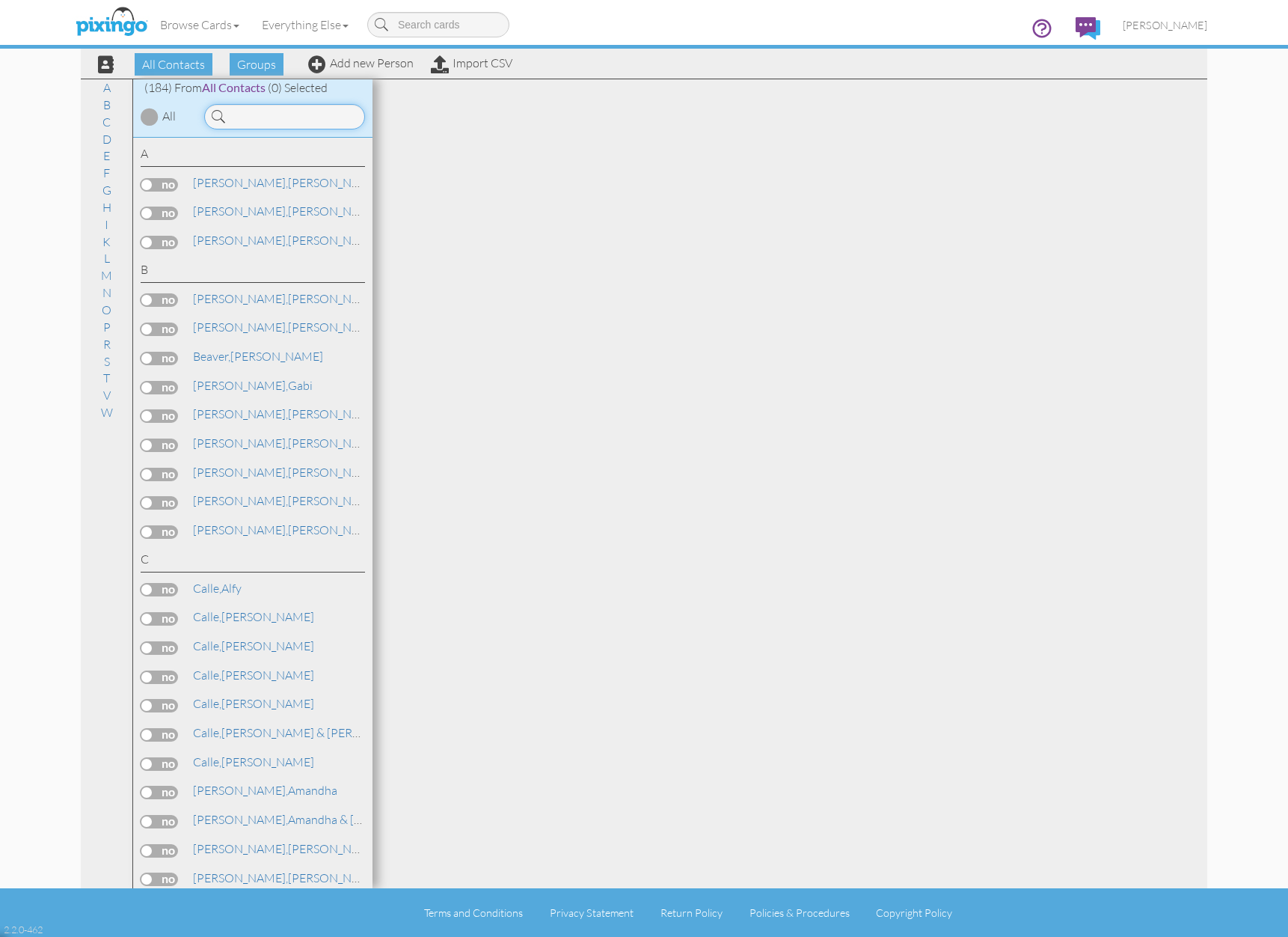
click at [257, 109] on input at bounding box center [285, 116] width 161 height 25
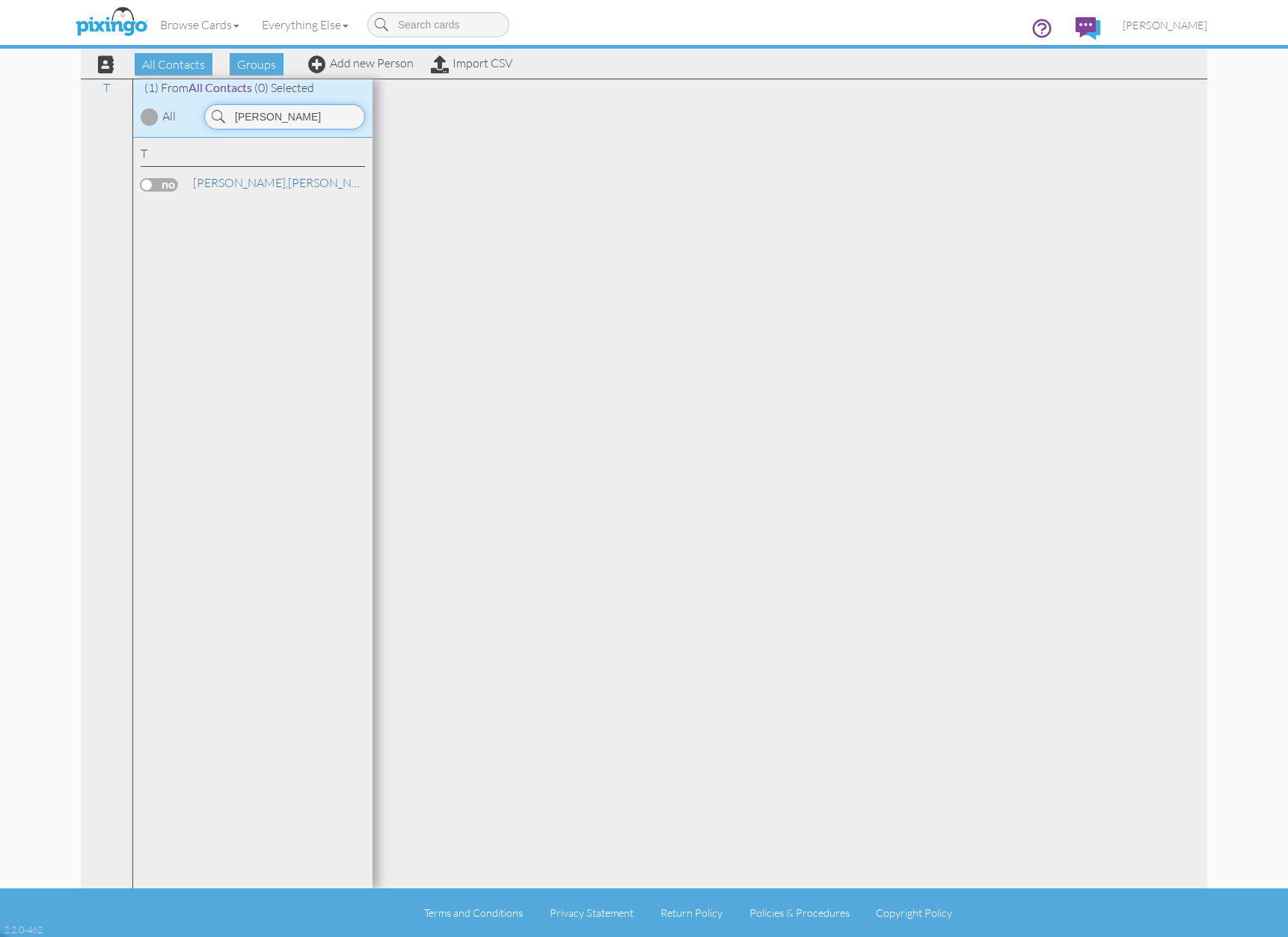
type input "[PERSON_NAME]"
drag, startPoint x: 256, startPoint y: 141, endPoint x: 245, endPoint y: 179, distance: 39.6
click at [245, 179] on link "[PERSON_NAME]" at bounding box center [287, 182] width 191 height 18
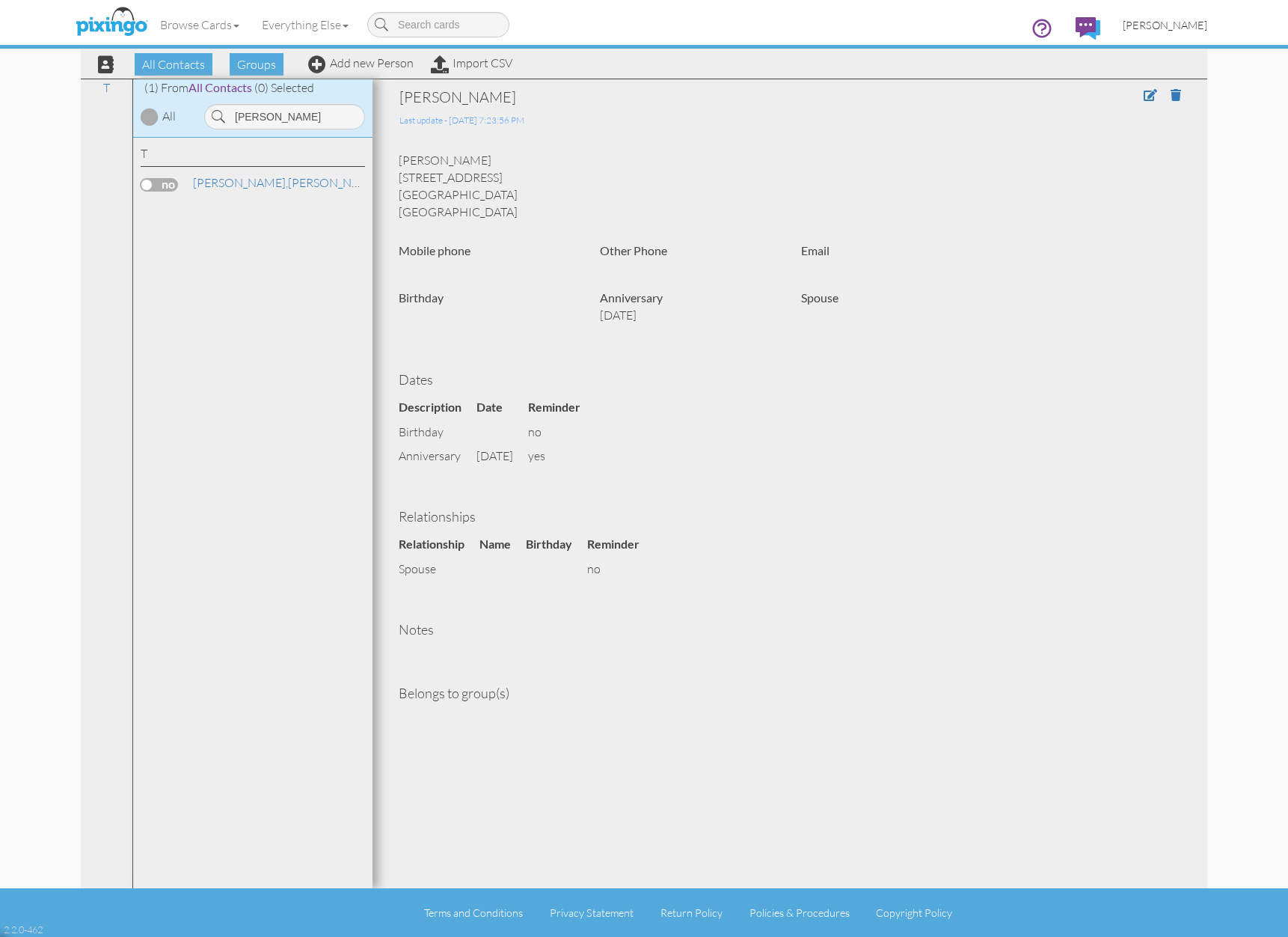
click at [1188, 24] on span "[PERSON_NAME]" at bounding box center [1165, 25] width 84 height 13
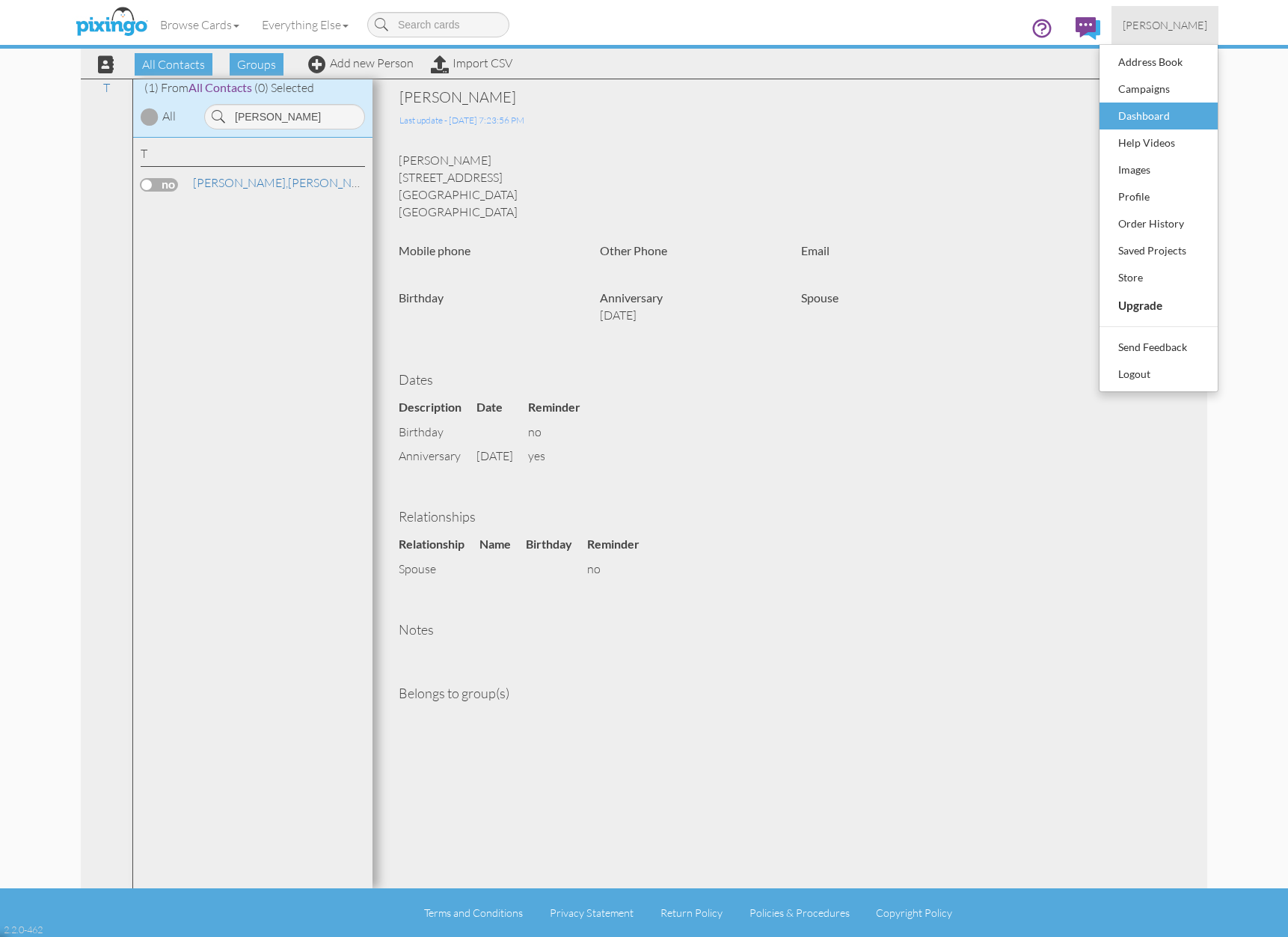
click at [1173, 106] on div "Dashboard" at bounding box center [1158, 116] width 88 height 22
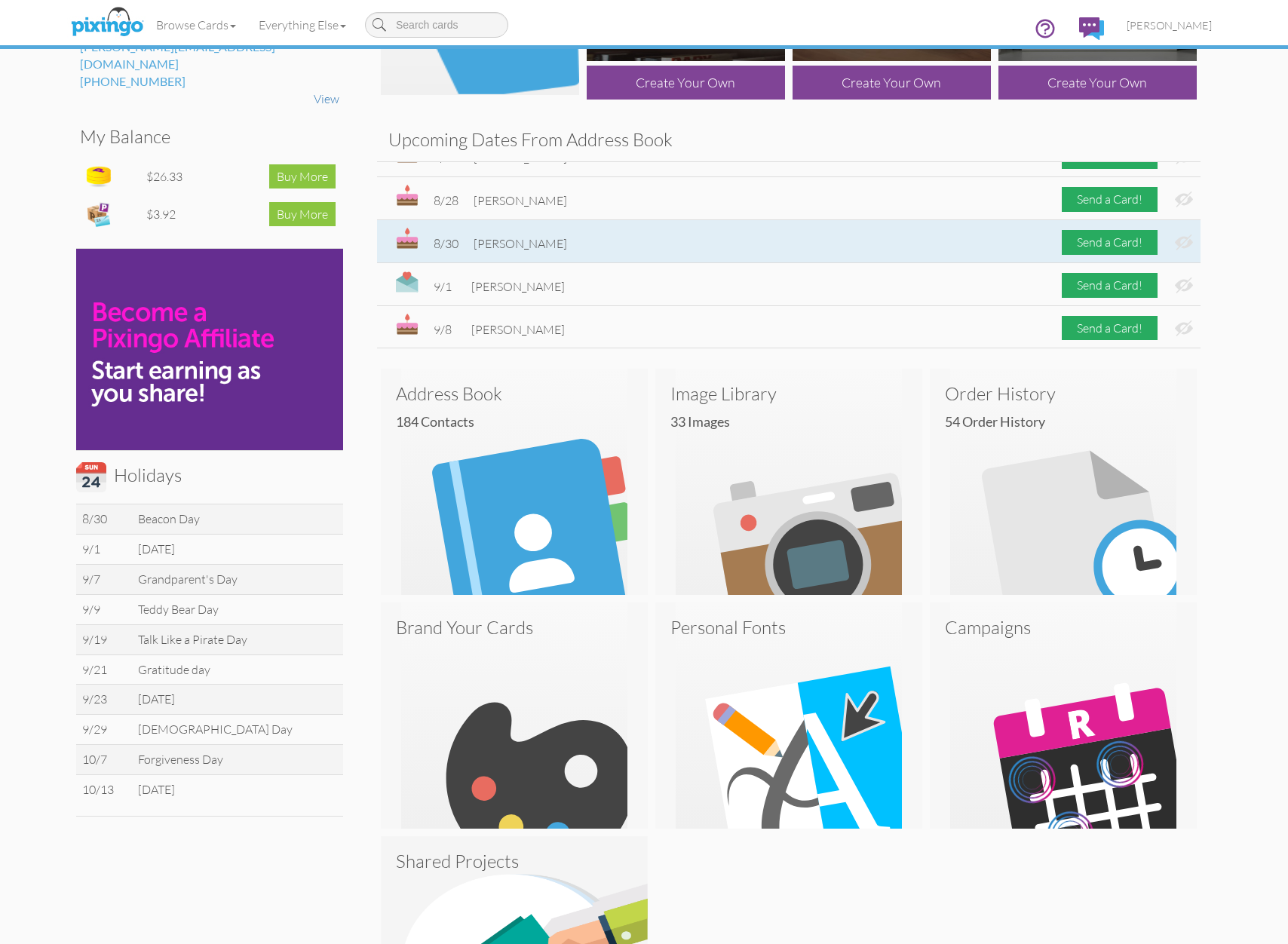
scroll to position [165, 0]
